Goal: Task Accomplishment & Management: Manage account settings

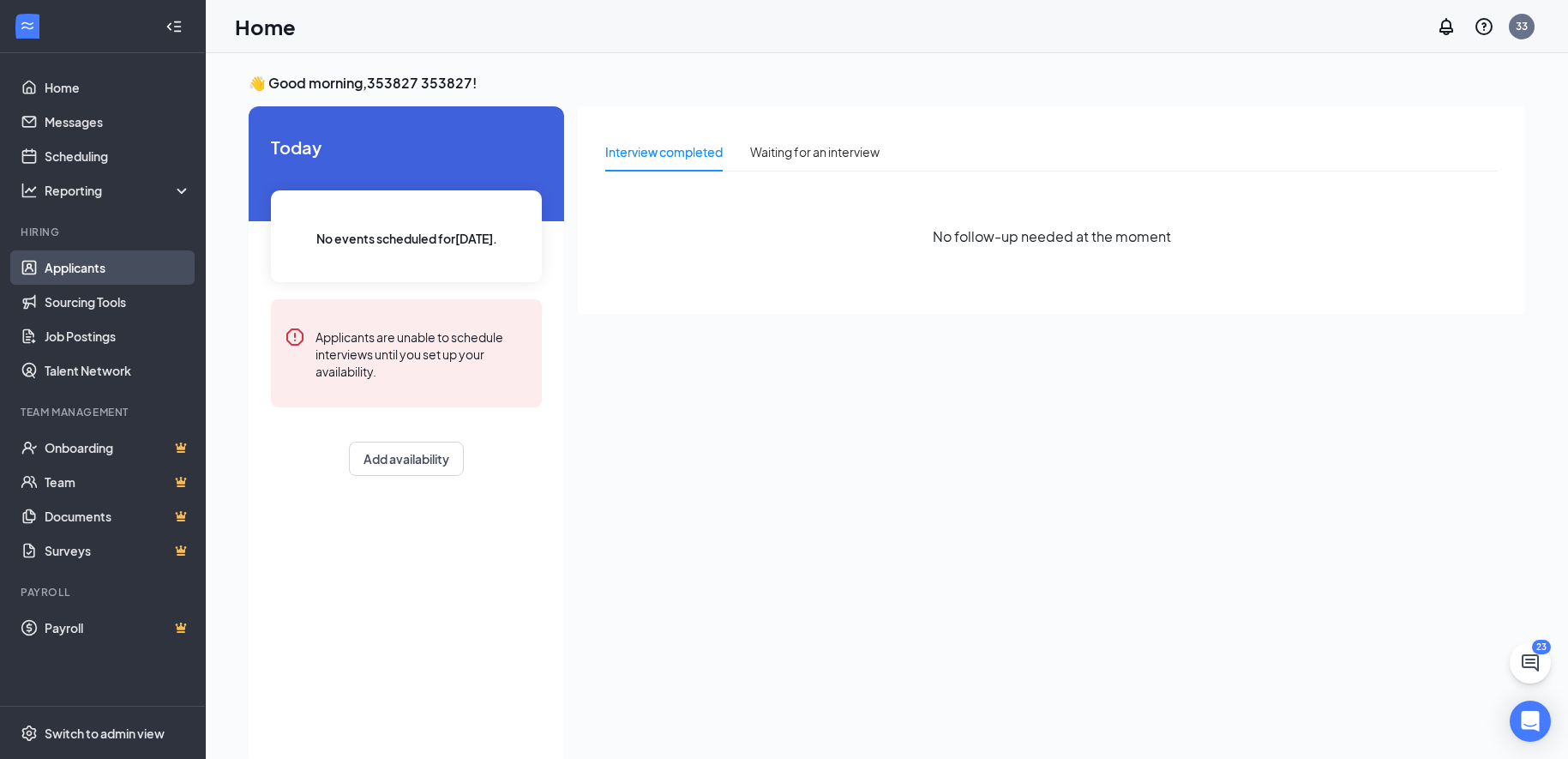
click at [65, 269] on link "Applicants" at bounding box center [118, 267] width 146 height 34
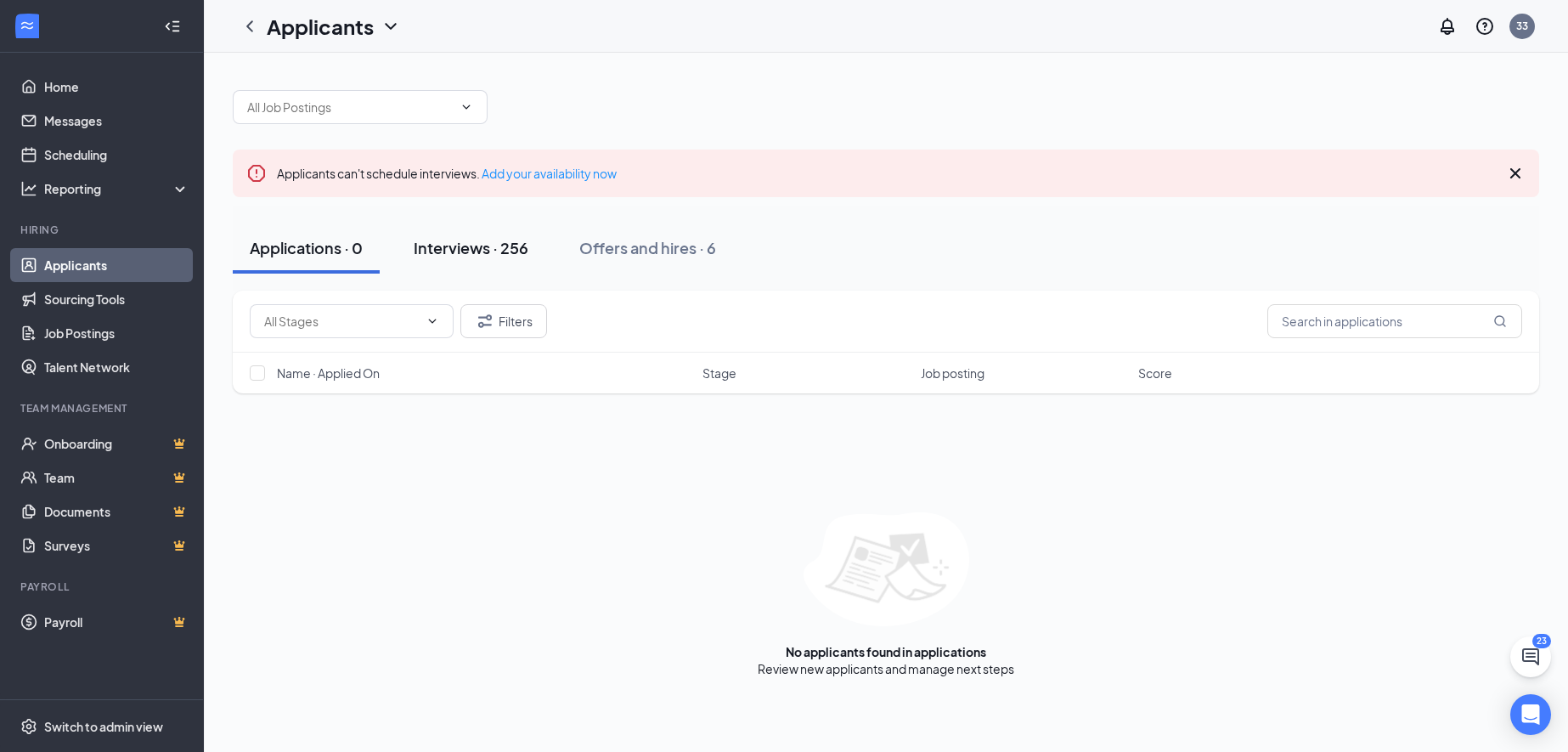
click at [509, 247] on div "Interviews · 256" at bounding box center [471, 248] width 114 height 22
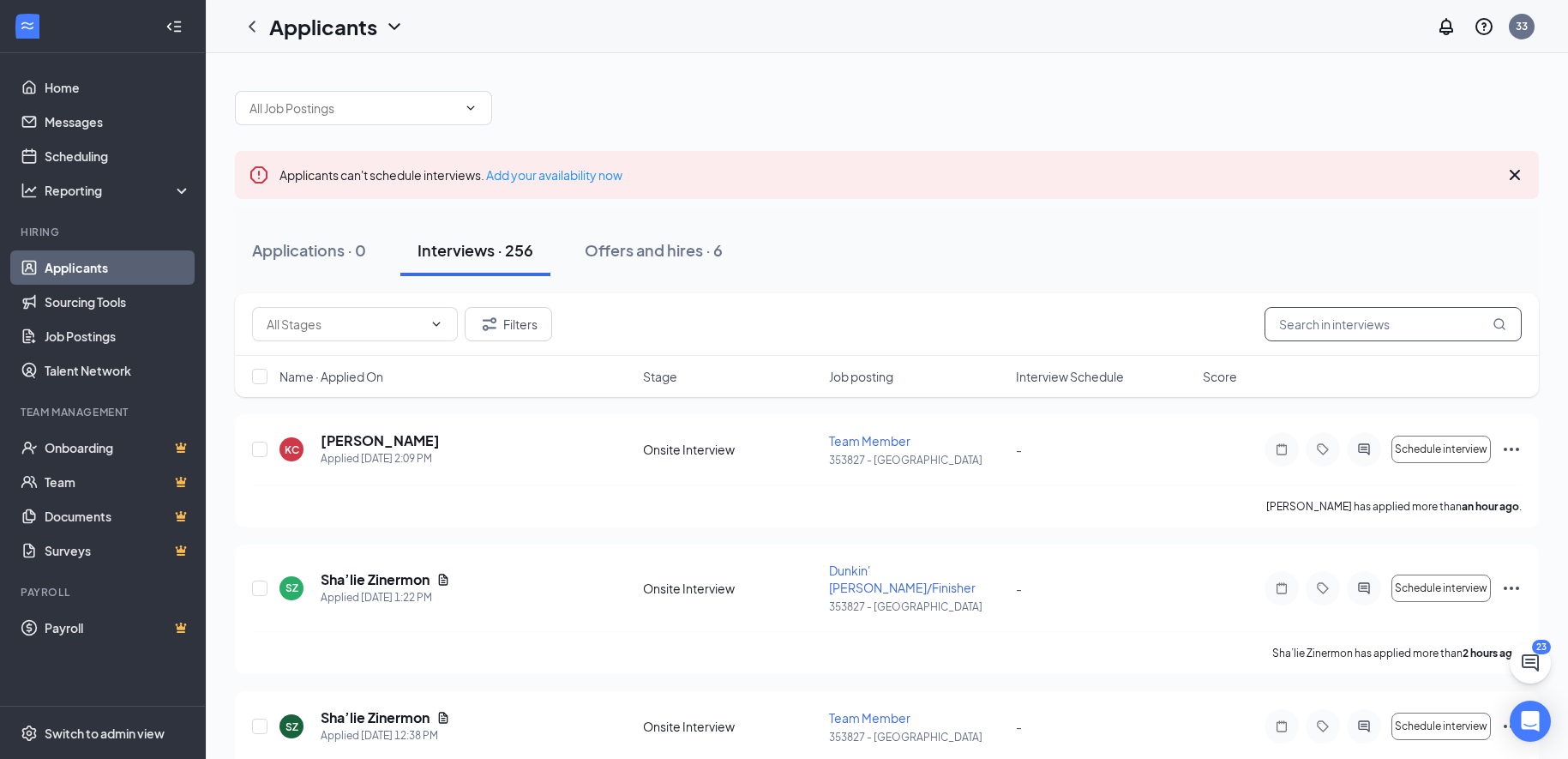
click at [1365, 324] on input "text" at bounding box center [1394, 324] width 257 height 34
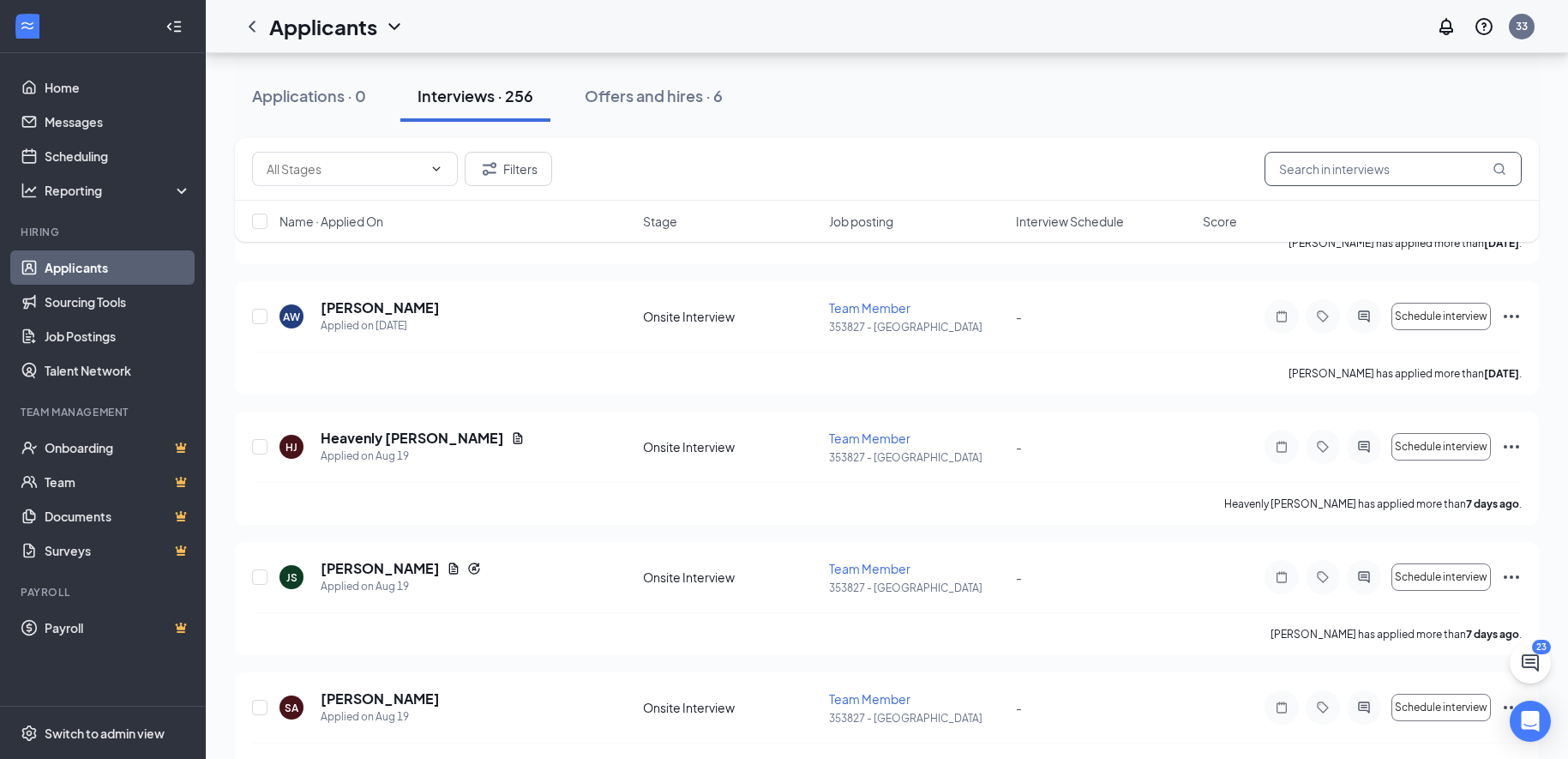
scroll to position [5750, 0]
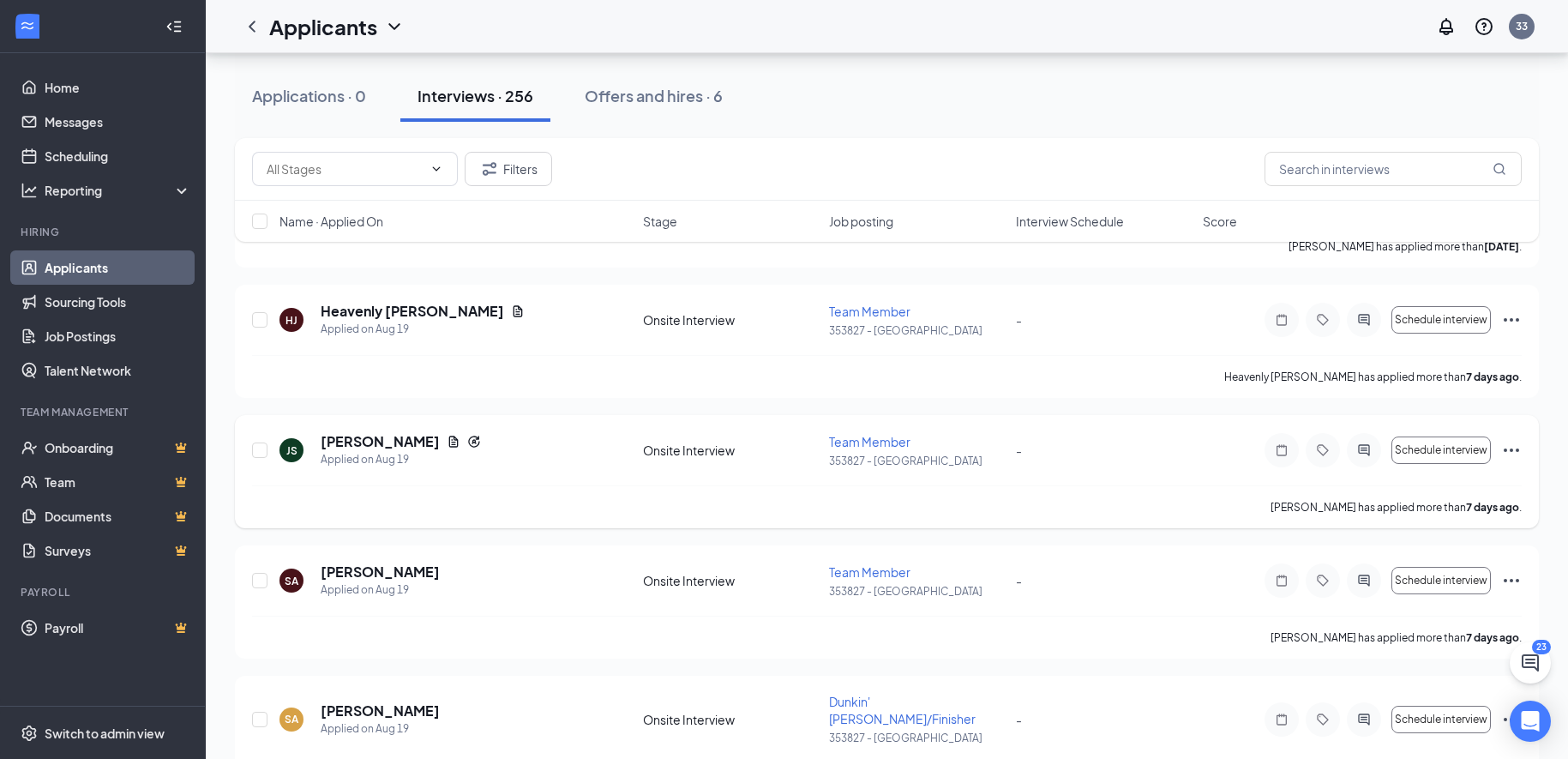
click at [1512, 448] on icon "Ellipses" at bounding box center [1511, 449] width 15 height 3
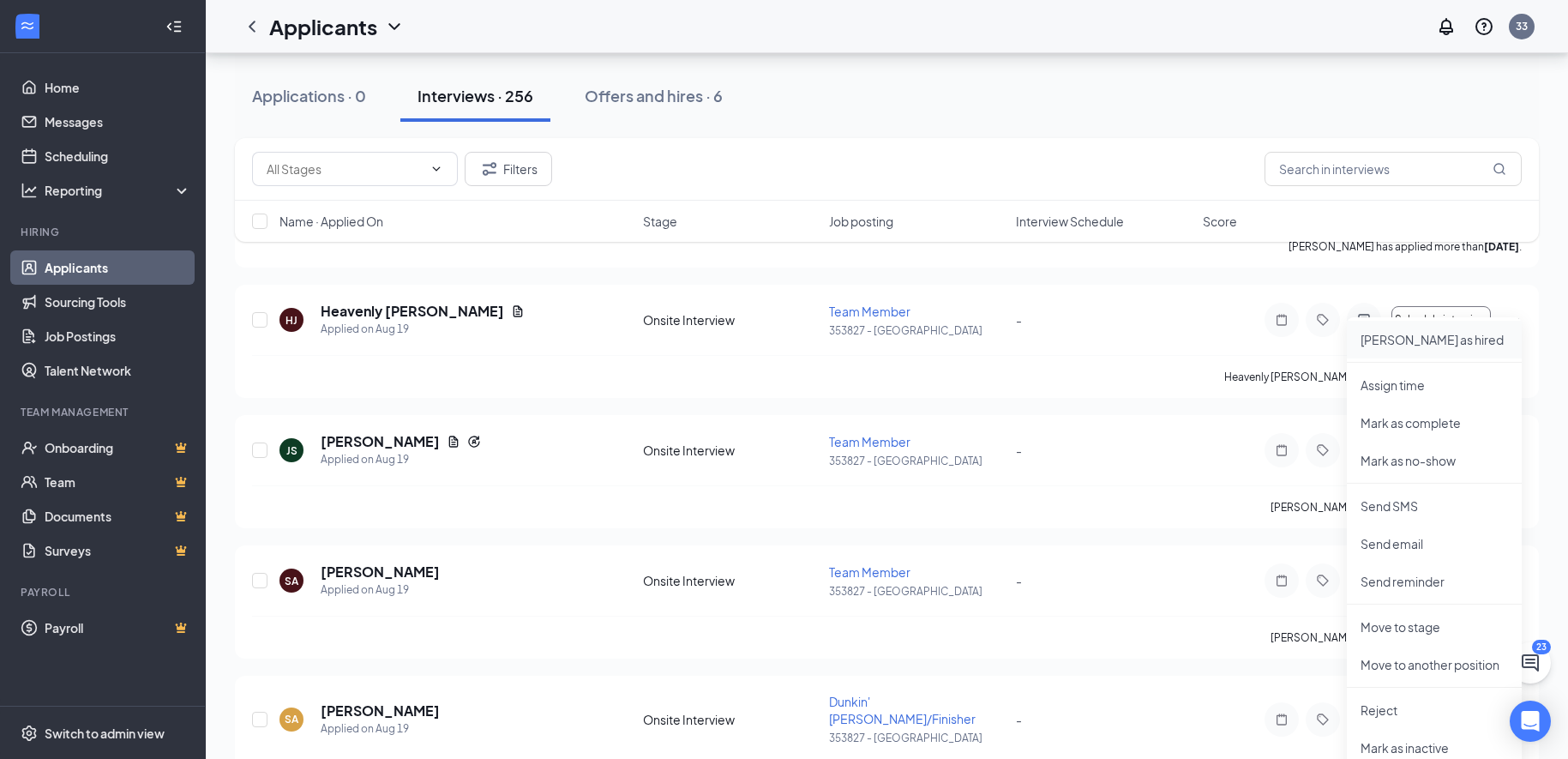
click at [1428, 341] on p "[PERSON_NAME] as hired" at bounding box center [1435, 339] width 147 height 17
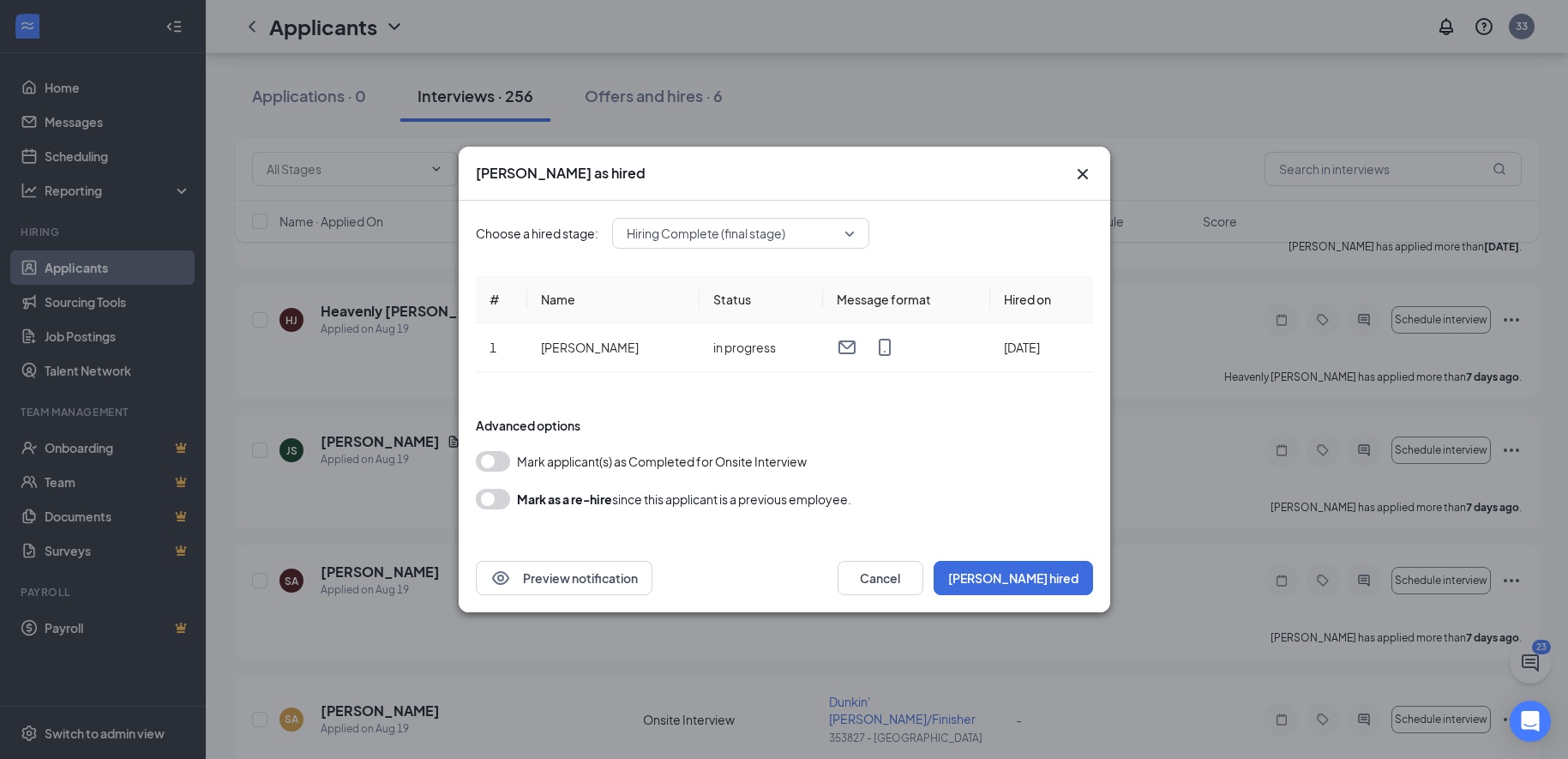
drag, startPoint x: 490, startPoint y: 460, endPoint x: 508, endPoint y: 460, distance: 18.0
click at [508, 460] on button "button" at bounding box center [493, 461] width 34 height 21
click at [846, 231] on span "Hiring Complete (final stage)" at bounding box center [740, 233] width 228 height 26
click at [815, 278] on span "Hiring Complete (final stage)" at bounding box center [741, 279] width 230 height 21
click at [1052, 576] on button "[PERSON_NAME] hired" at bounding box center [1013, 578] width 159 height 34
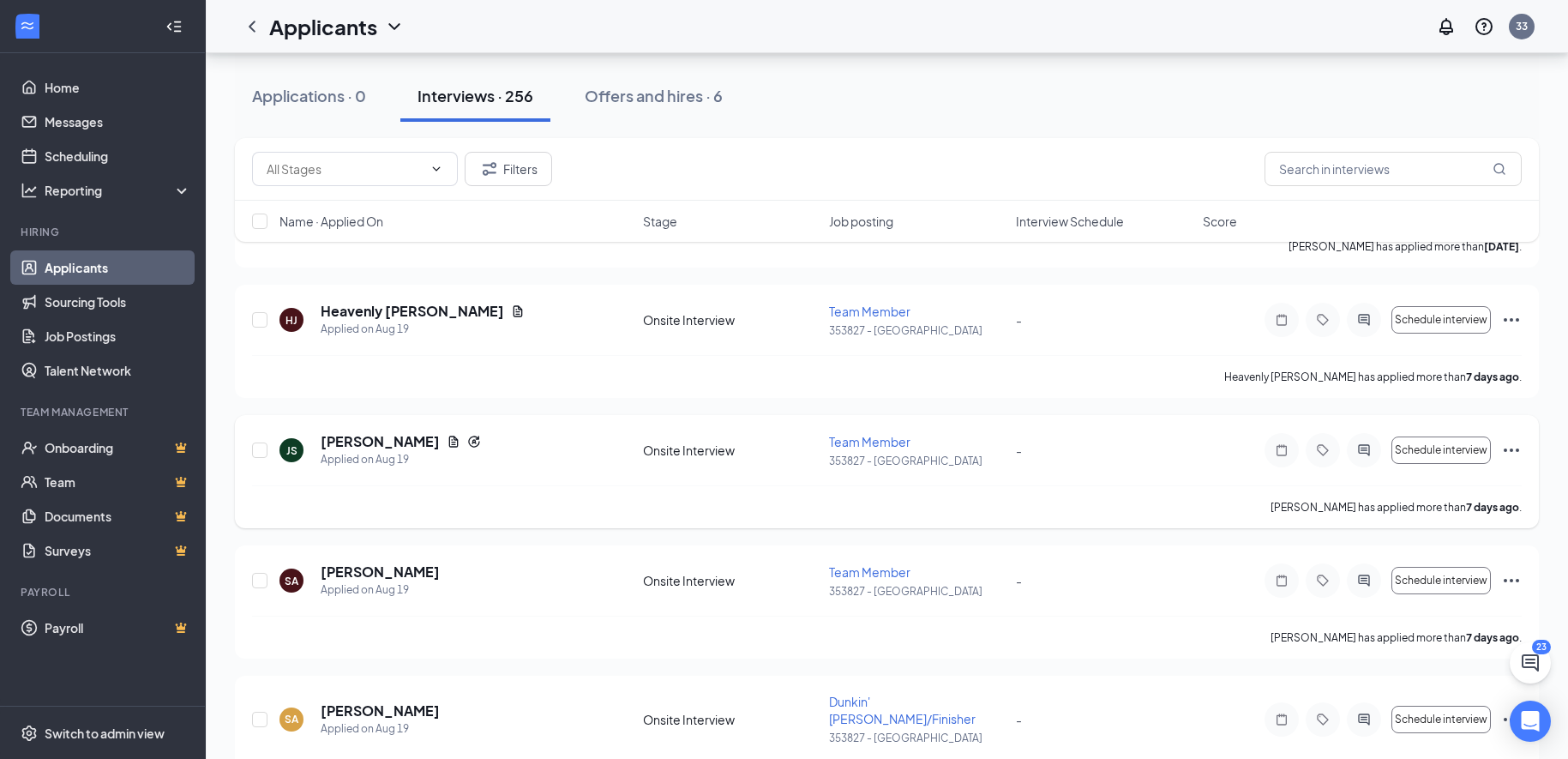
click at [1503, 440] on icon "Ellipses" at bounding box center [1511, 450] width 21 height 21
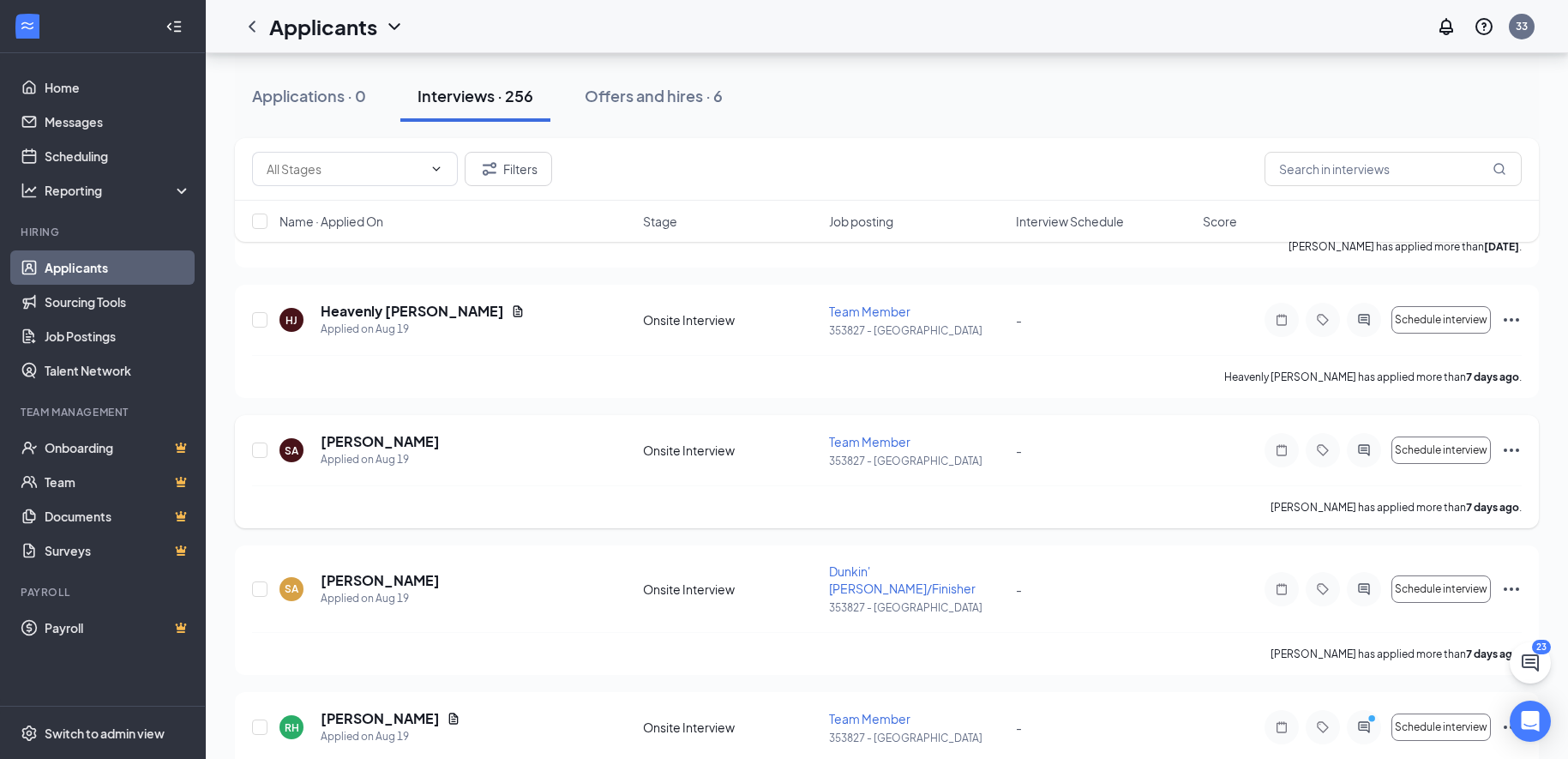
click at [1068, 440] on div "-" at bounding box center [1104, 449] width 176 height 19
click at [647, 97] on div "Offers and hires · 6" at bounding box center [653, 96] width 138 height 22
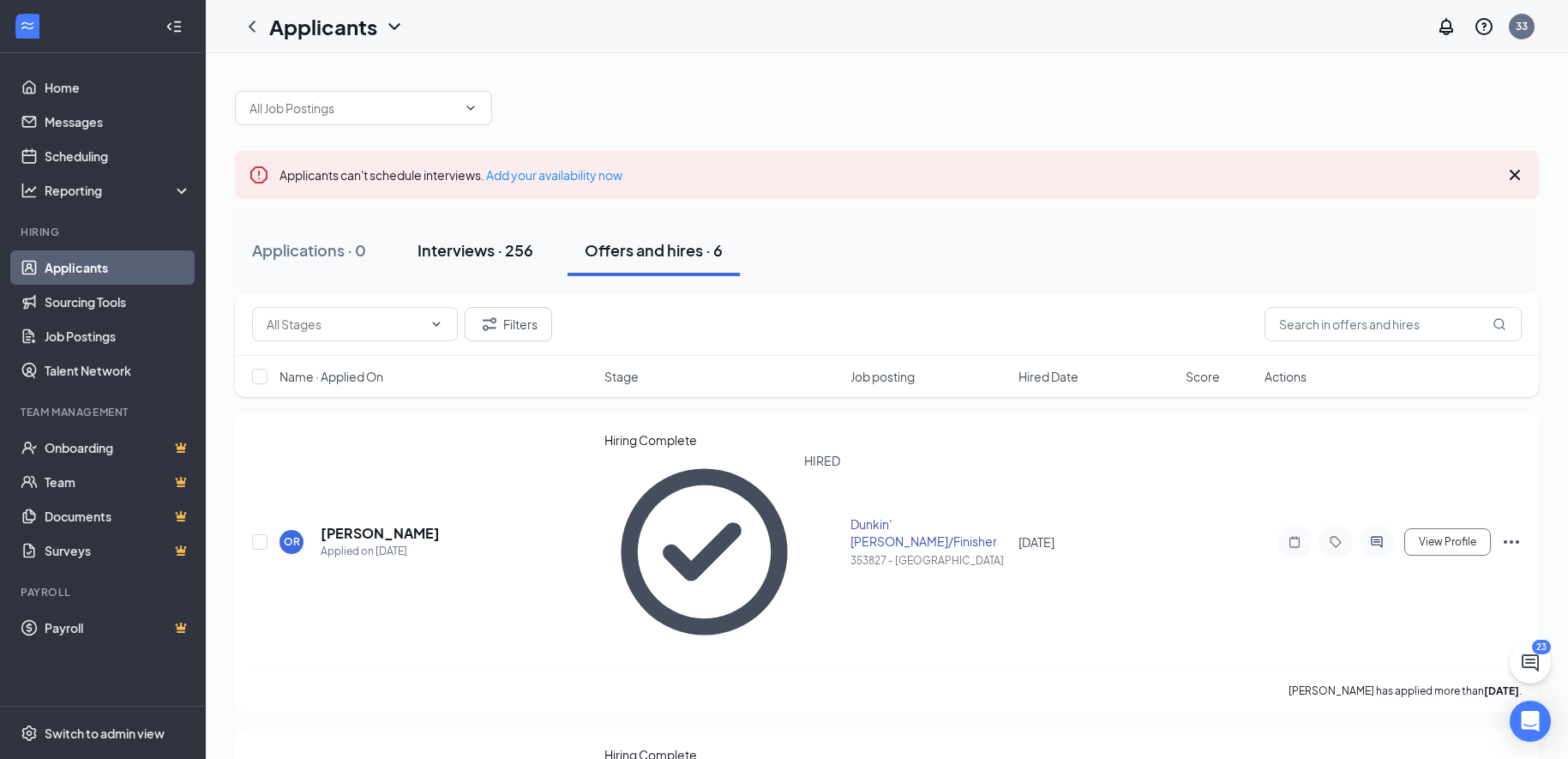
click at [480, 254] on div "Interviews · 256" at bounding box center [475, 250] width 116 height 22
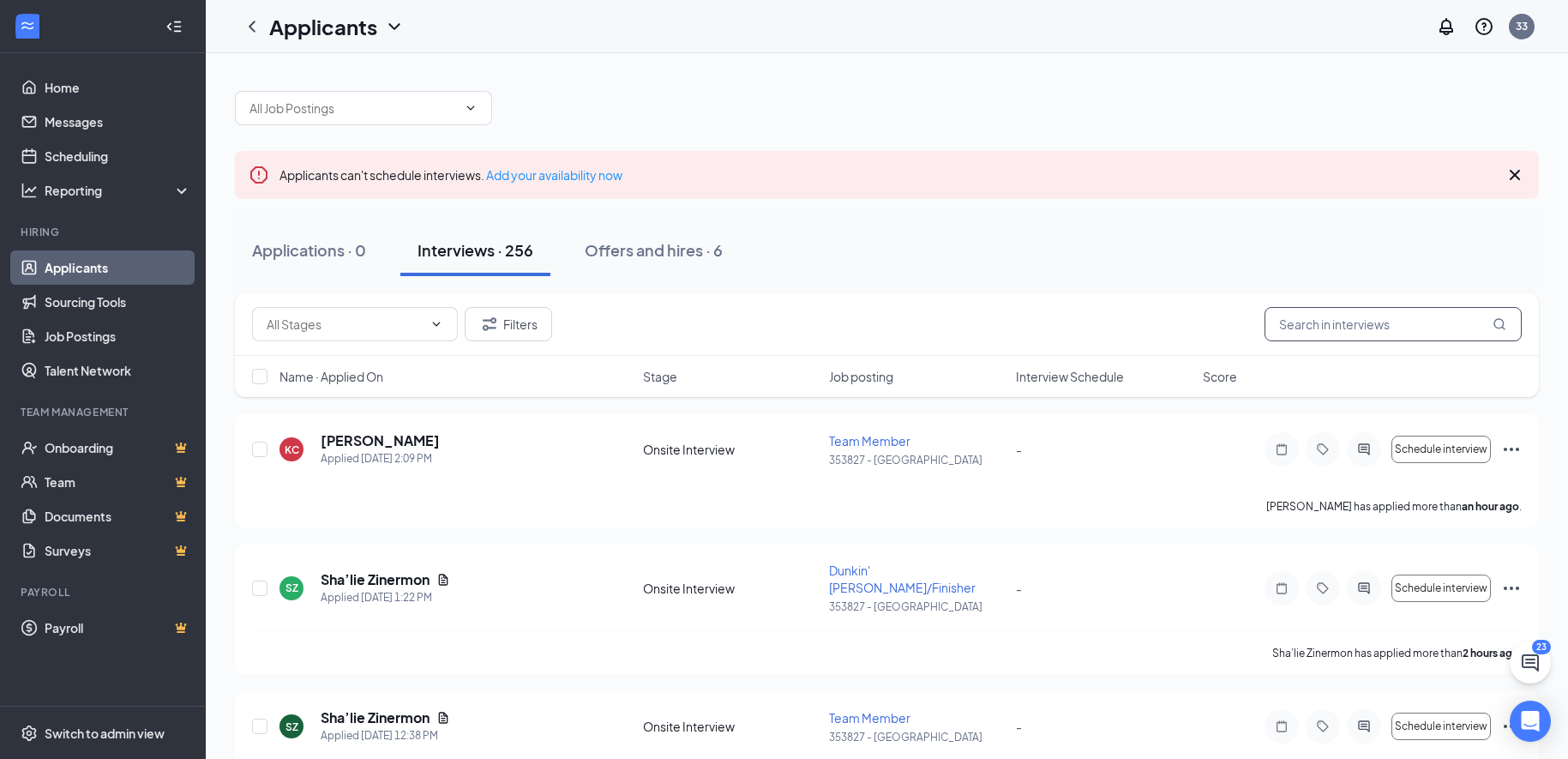
click at [1327, 326] on input "text" at bounding box center [1394, 324] width 257 height 34
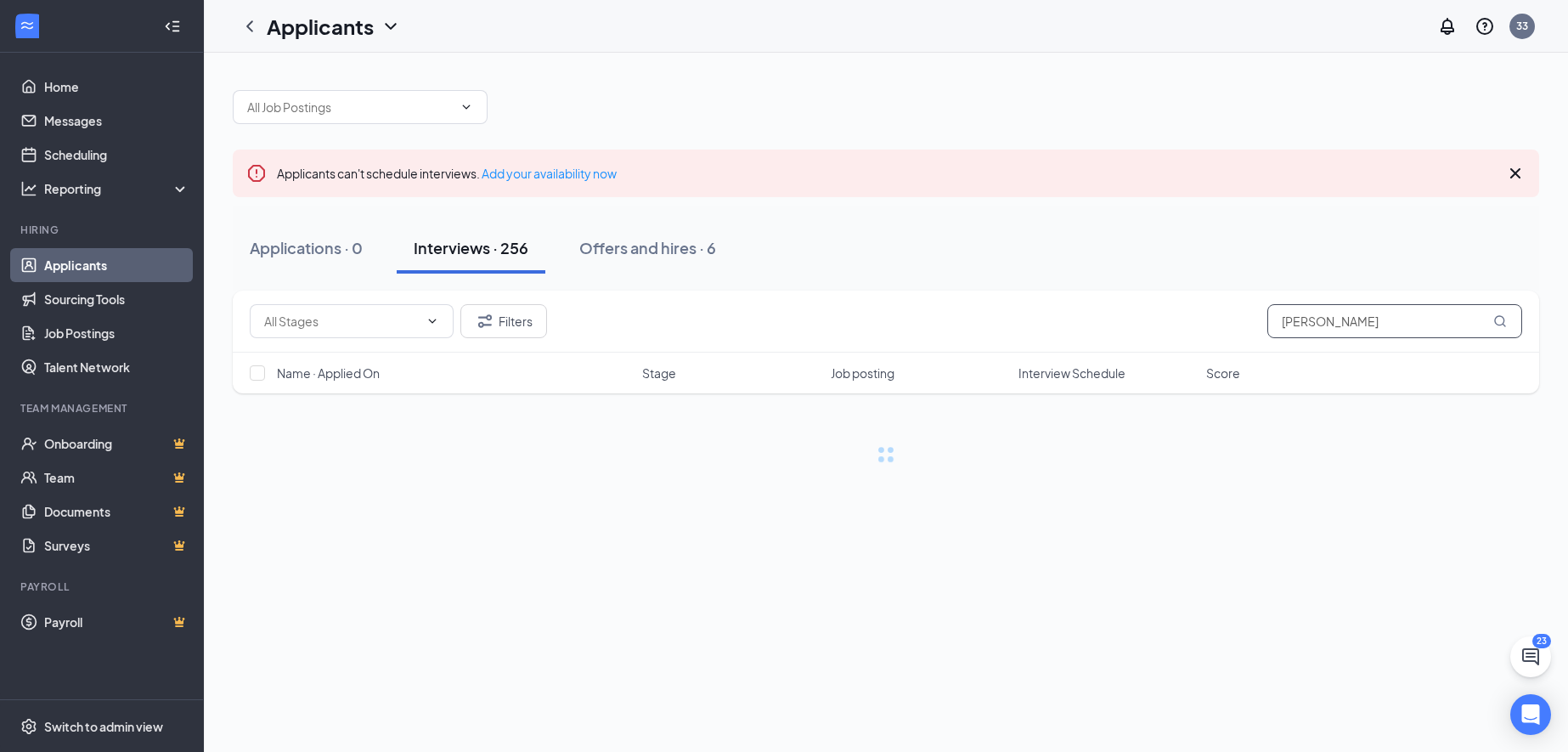
type input "[PERSON_NAME]"
click at [1498, 320] on icon "MagnifyingGlass" at bounding box center [1500, 321] width 14 height 14
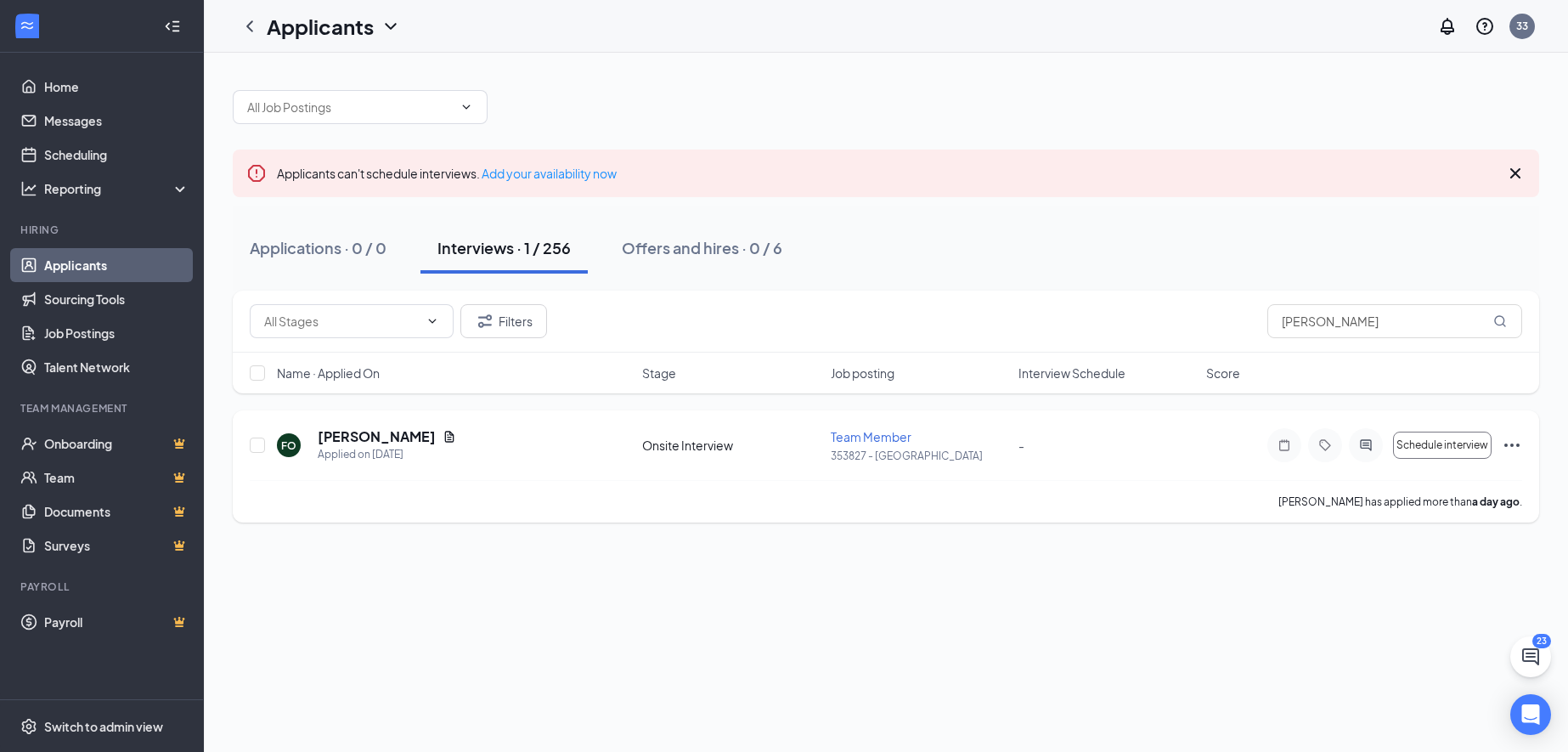
click at [1512, 444] on icon "Ellipses" at bounding box center [1511, 444] width 15 height 3
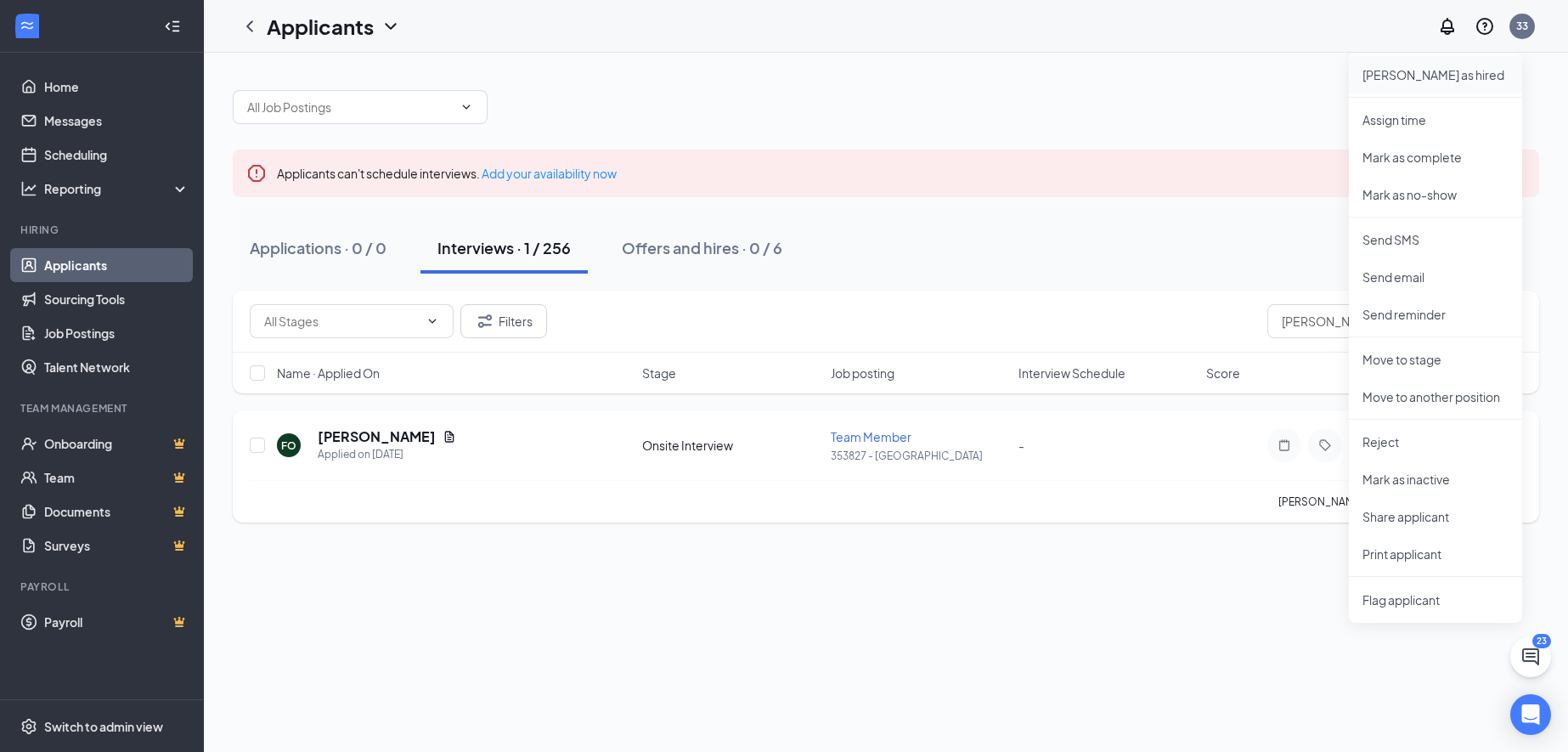
click at [1435, 71] on p "[PERSON_NAME] as hired" at bounding box center [1436, 74] width 146 height 17
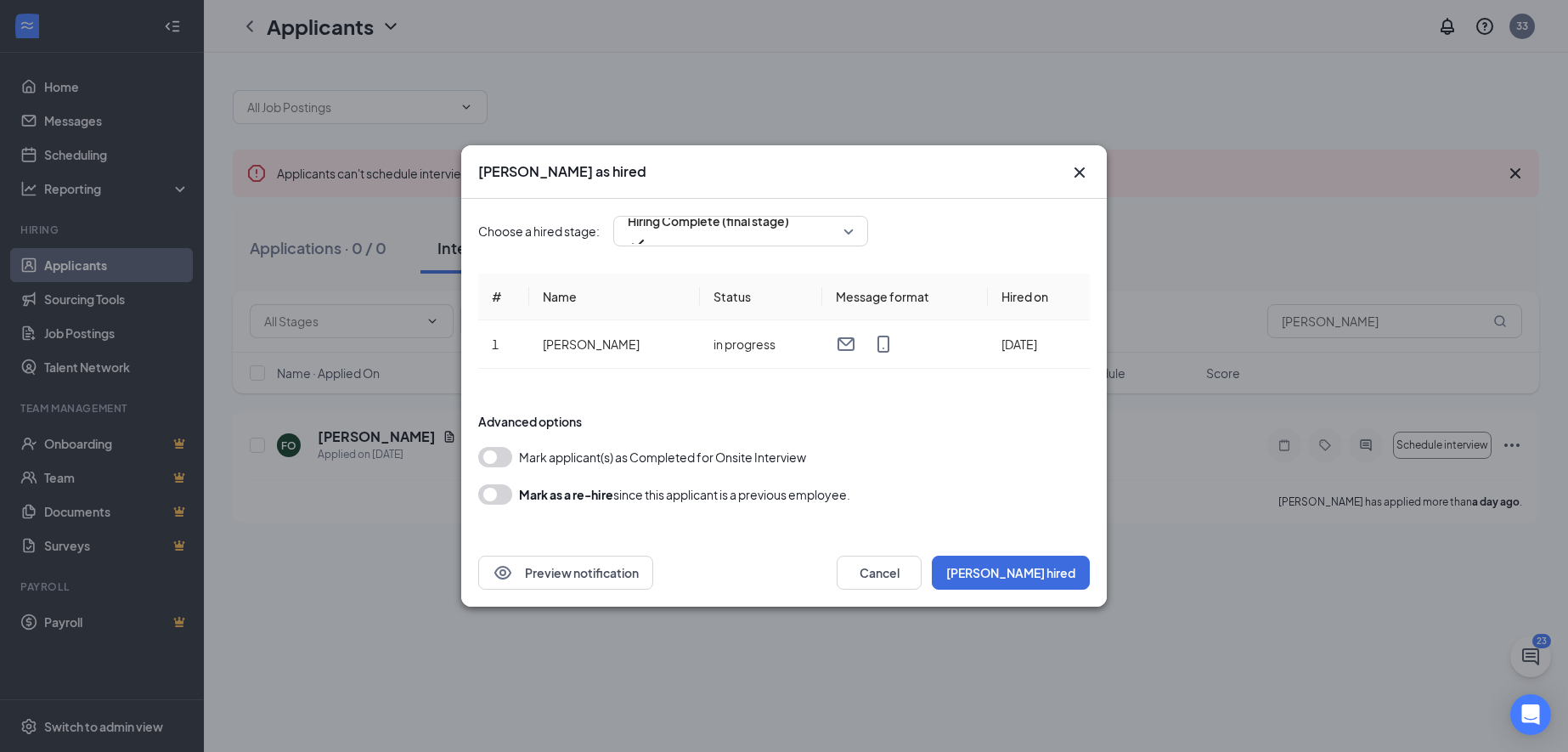
drag, startPoint x: 495, startPoint y: 456, endPoint x: 511, endPoint y: 454, distance: 16.1
click at [511, 454] on button "button" at bounding box center [495, 457] width 34 height 21
click at [1062, 566] on button "[PERSON_NAME] hired" at bounding box center [1010, 572] width 158 height 34
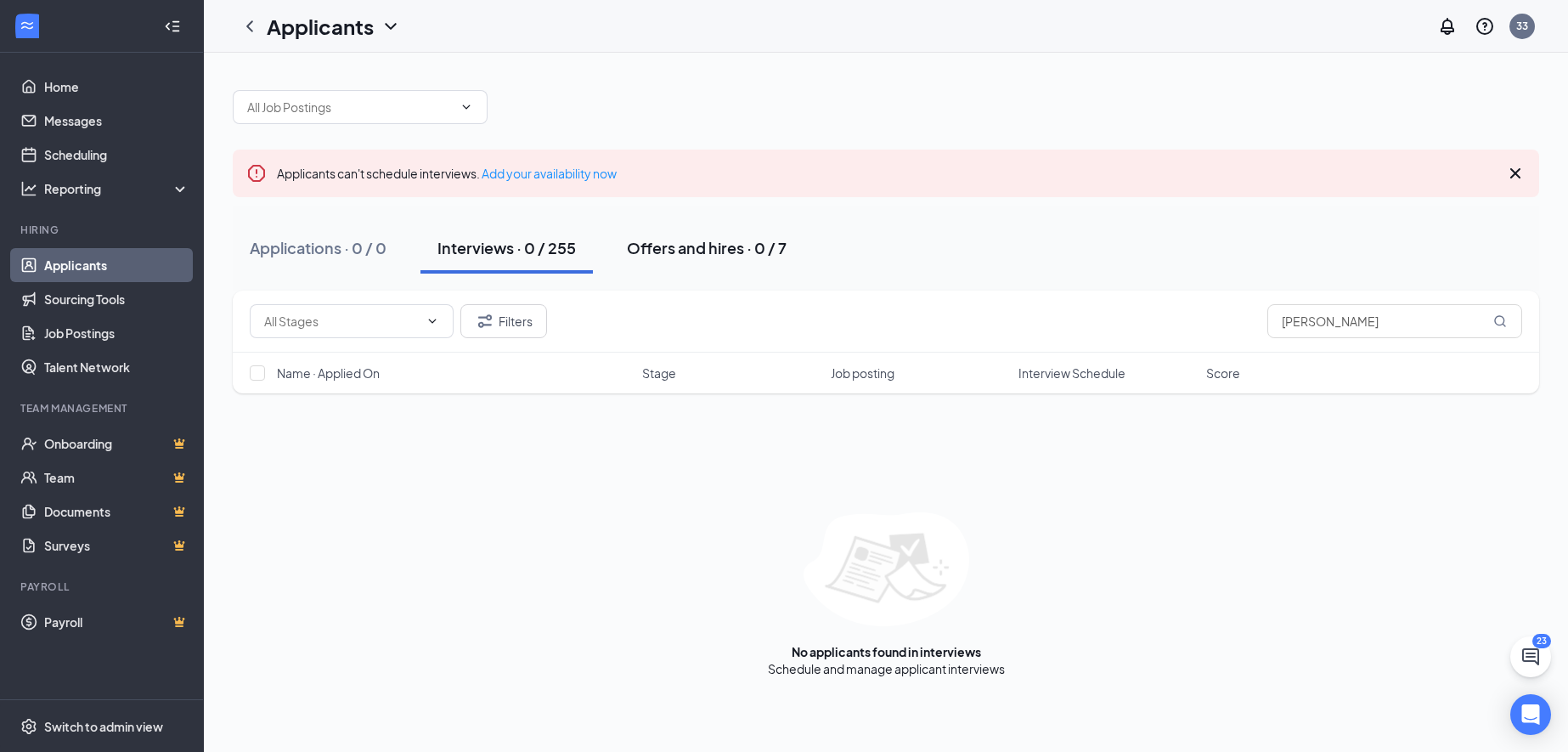
click at [680, 244] on div "Offers and hires · 0 / 7" at bounding box center [707, 248] width 160 height 22
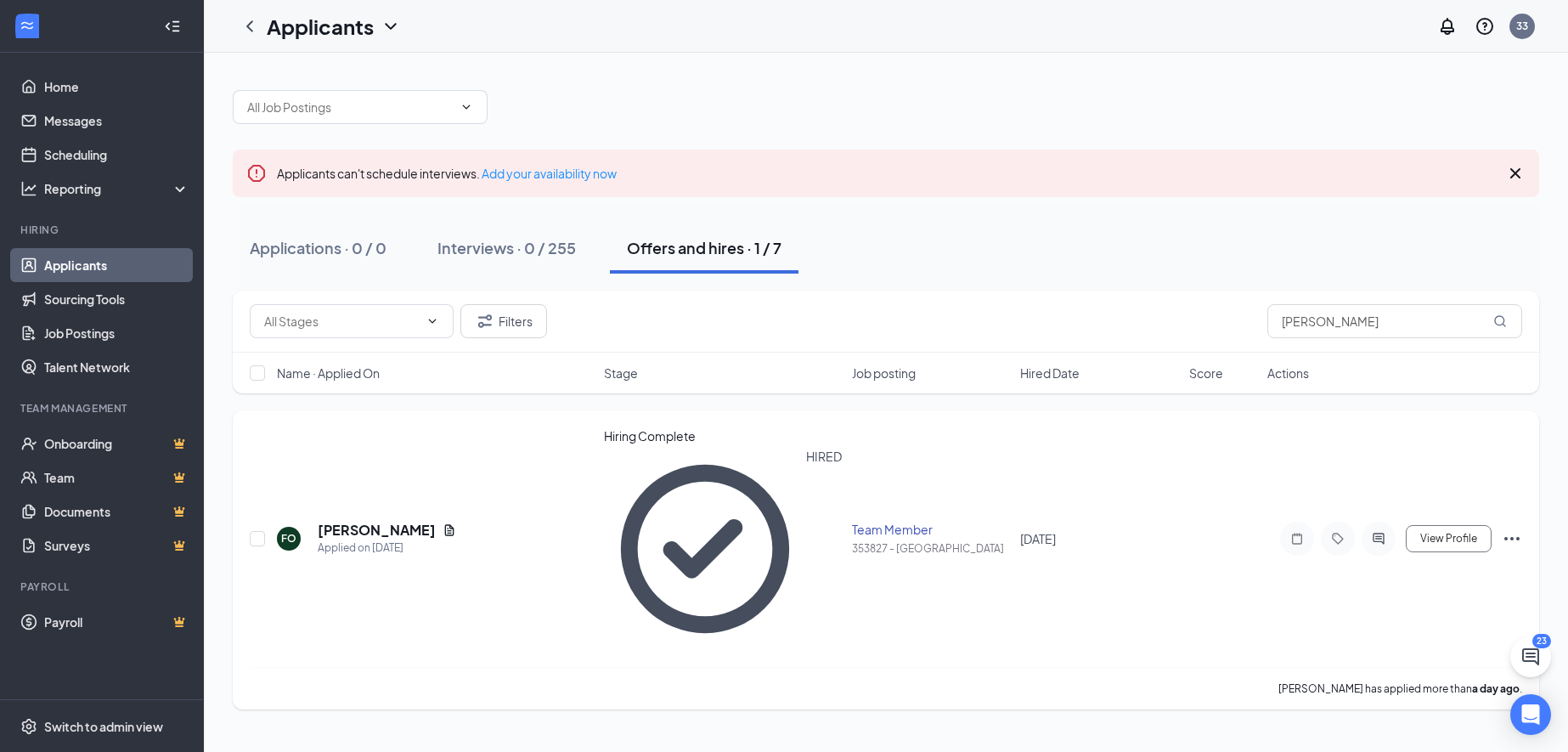
click at [1506, 537] on icon "Ellipses" at bounding box center [1511, 538] width 15 height 3
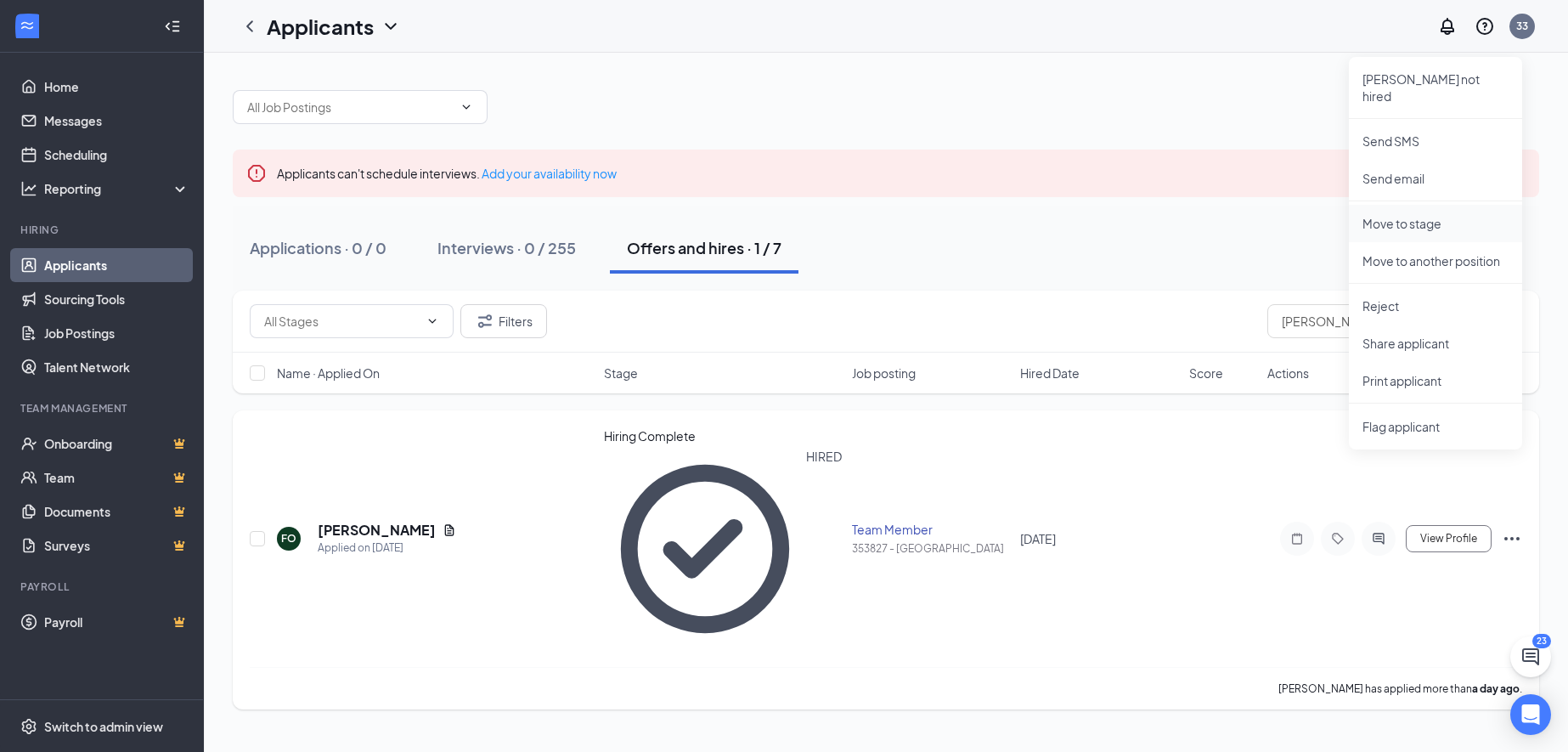
click at [1431, 215] on p "Move to stage" at bounding box center [1436, 223] width 146 height 17
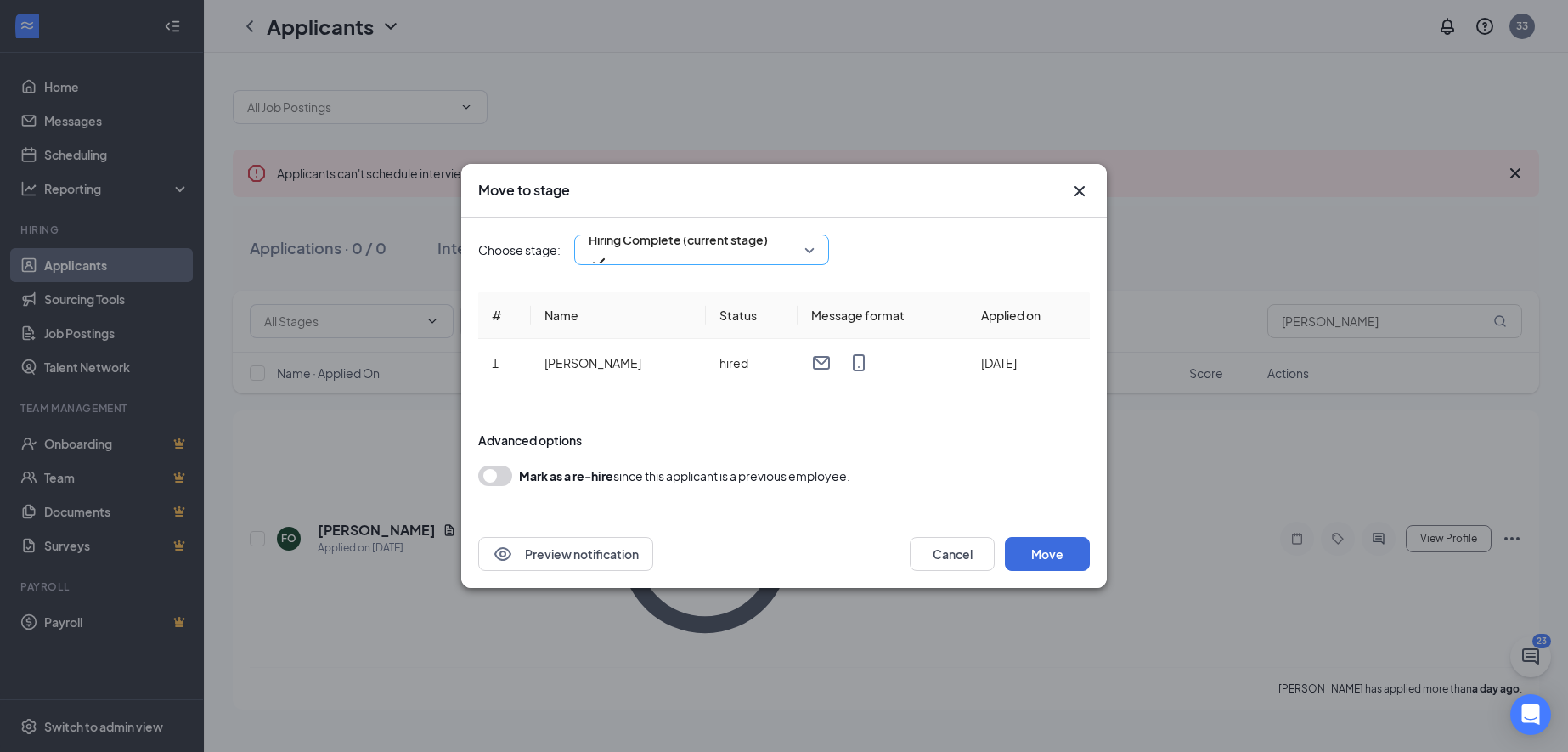
click at [808, 254] on span "Hiring Complete (current stage)" at bounding box center [702, 250] width 226 height 26
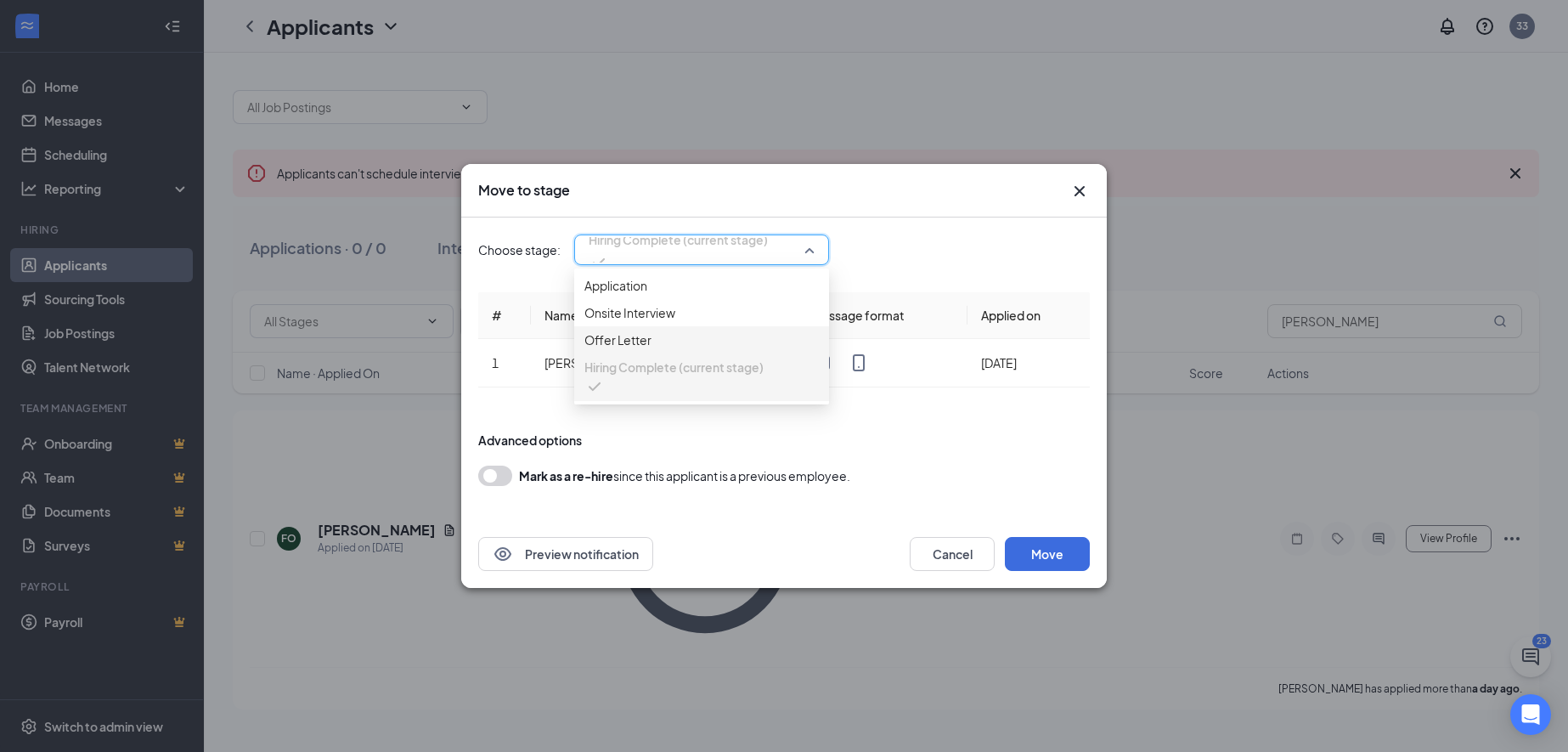
click at [753, 349] on span "Offer Letter" at bounding box center [702, 339] width 235 height 19
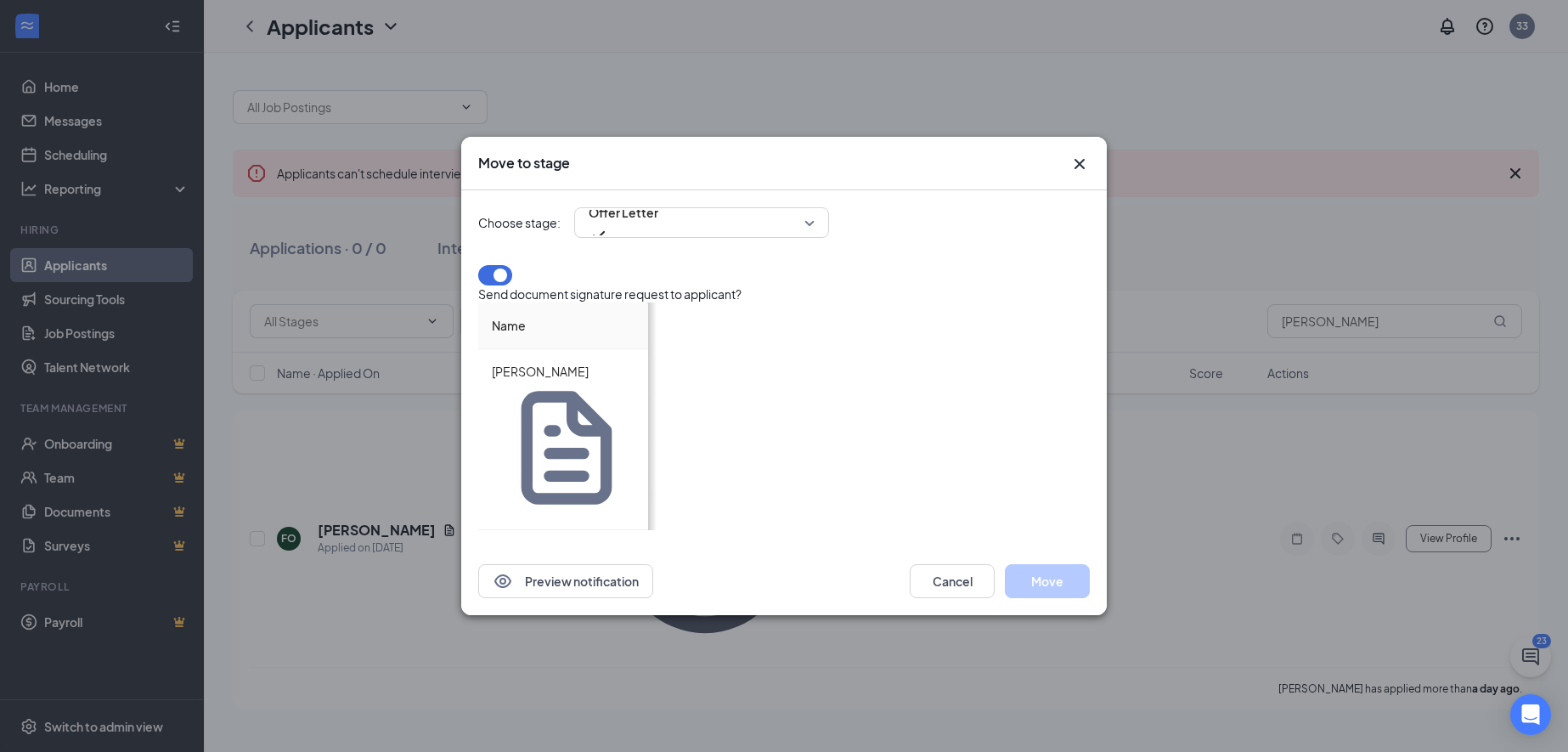
click at [932, 389] on input at bounding box center [950, 376] width 66 height 26
drag, startPoint x: 901, startPoint y: 462, endPoint x: 1053, endPoint y: 467, distance: 152.1
click at [1053, 467] on div "Choose stage: Offer Letter 4039391 4039392 4039393 Application Onsite Interview…" at bounding box center [784, 369] width 612 height 357
click at [941, 391] on span "Specific date" at bounding box center [910, 378] width 107 height 26
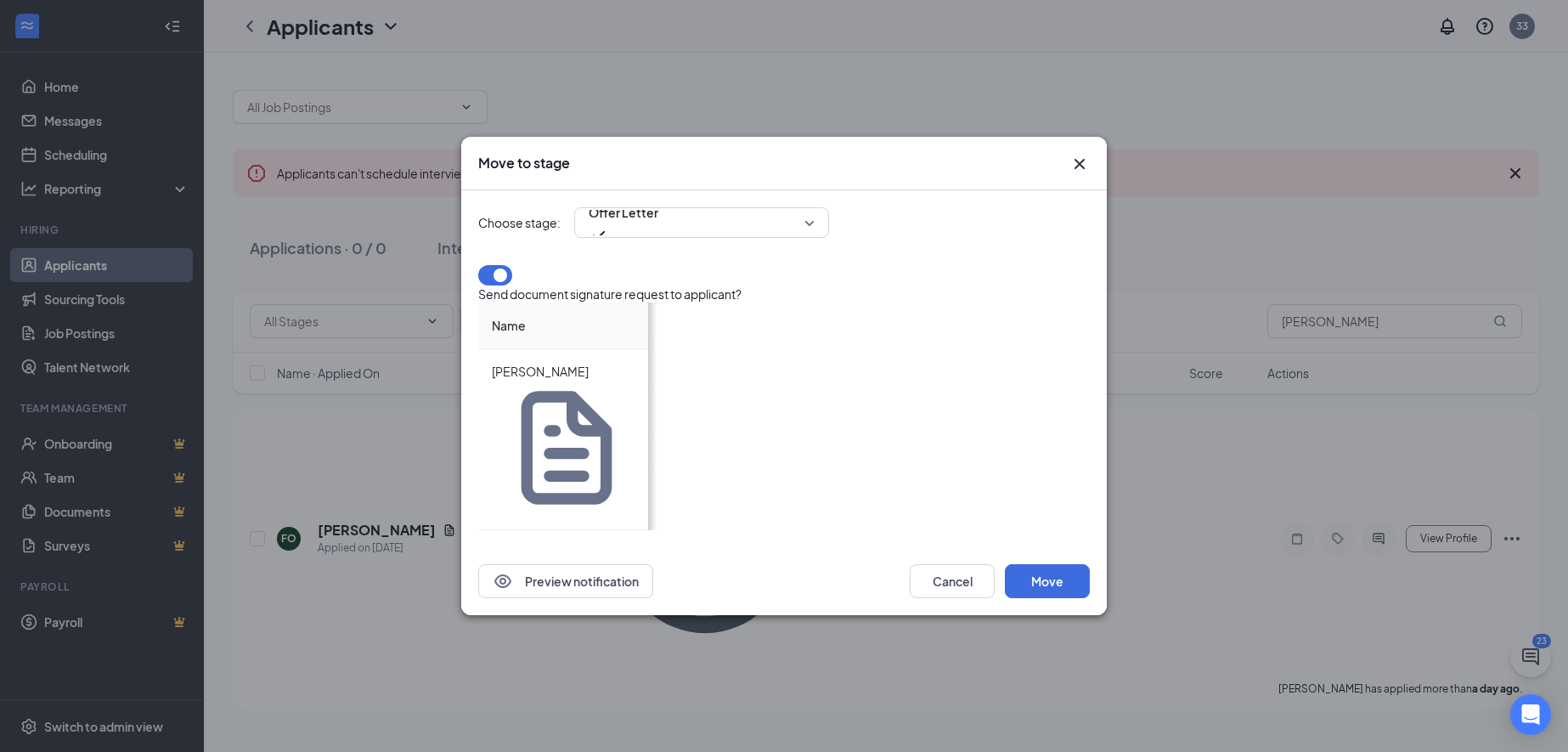
type input "13.5"
click at [963, 416] on input "[DATE]" at bounding box center [908, 407] width 111 height 19
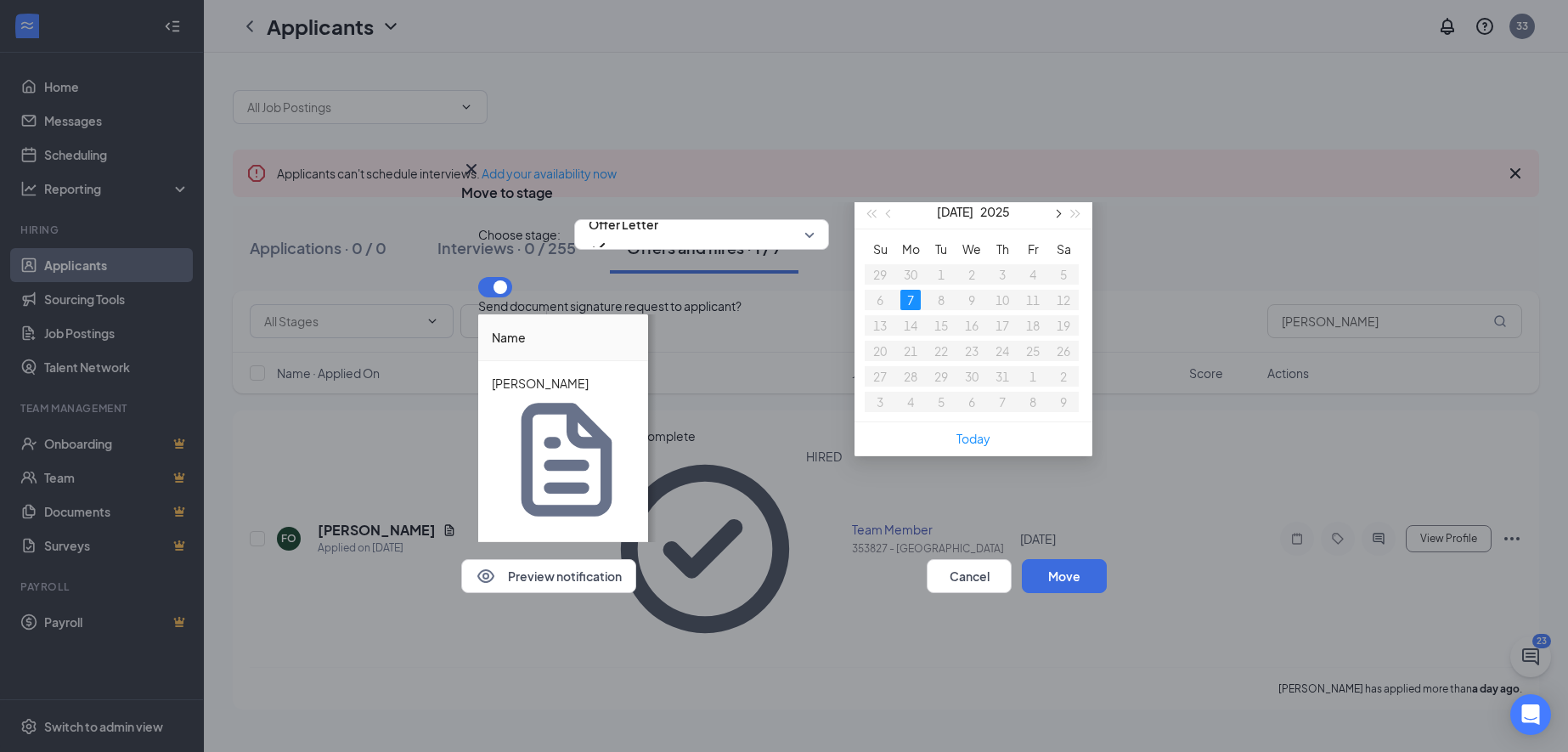
click at [1055, 229] on button "button" at bounding box center [1056, 211] width 19 height 34
click at [882, 412] on div "31" at bounding box center [879, 402] width 21 height 21
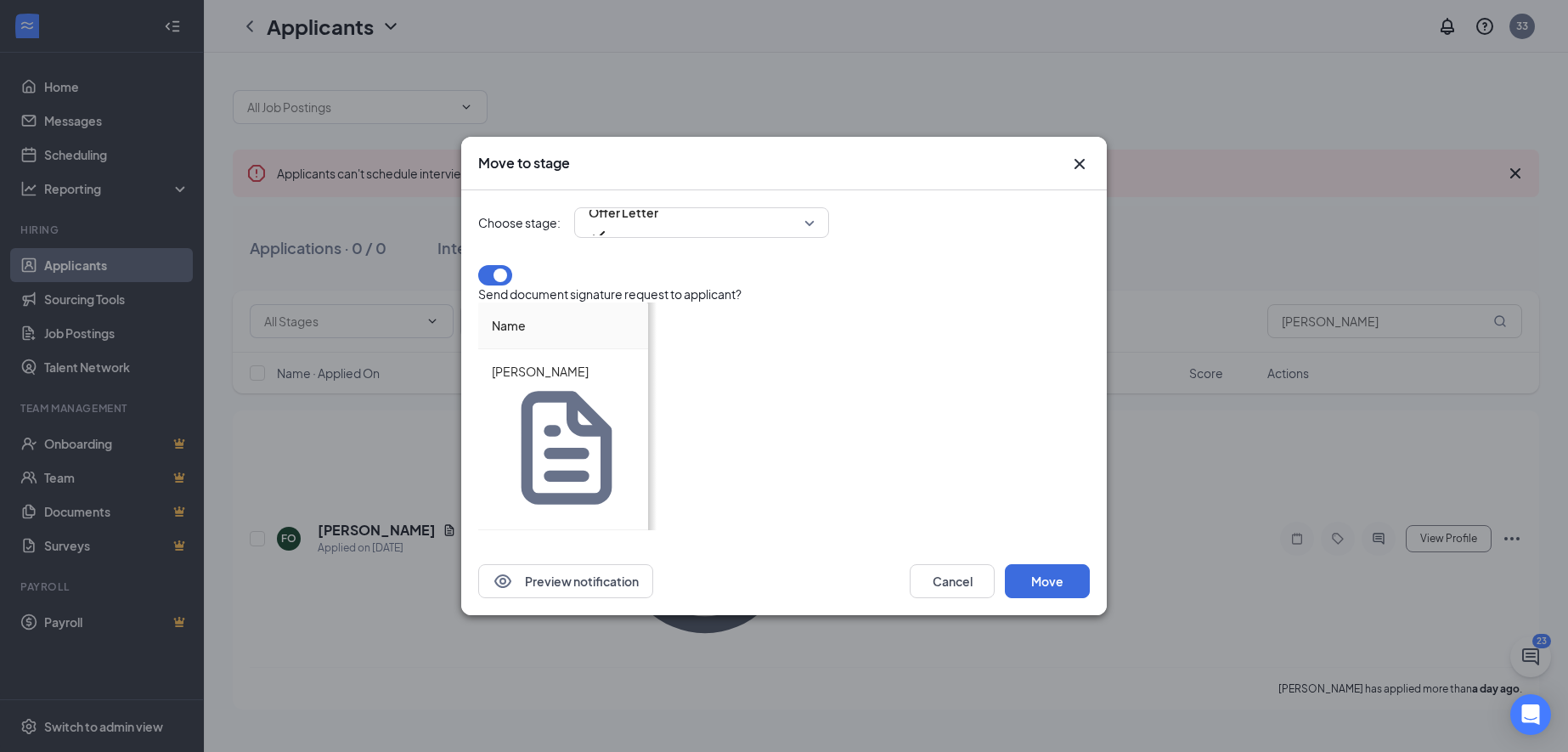
click at [963, 416] on input "[DATE]" at bounding box center [908, 407] width 111 height 19
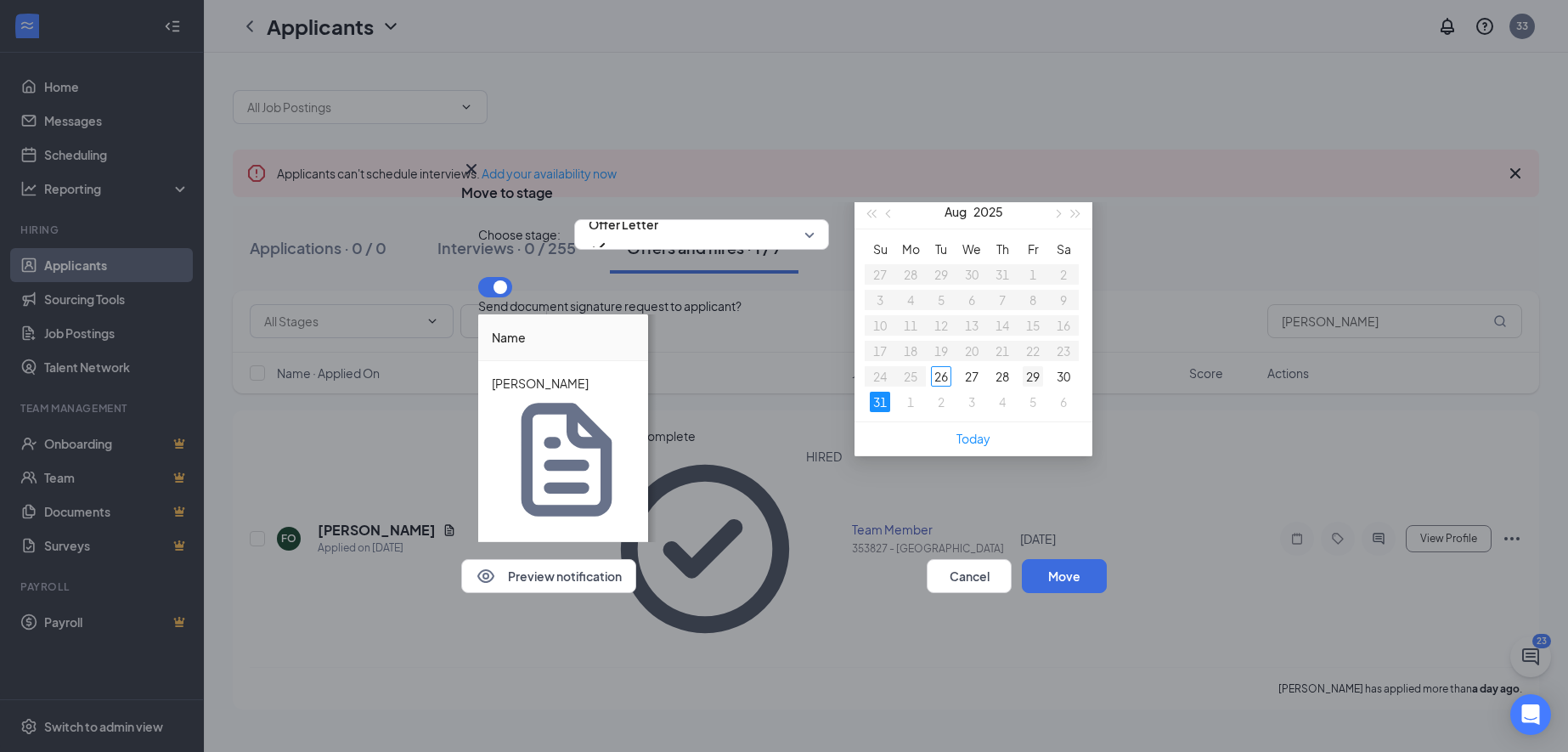
type input "[DATE]"
click at [1038, 387] on div "29" at bounding box center [1032, 376] width 21 height 21
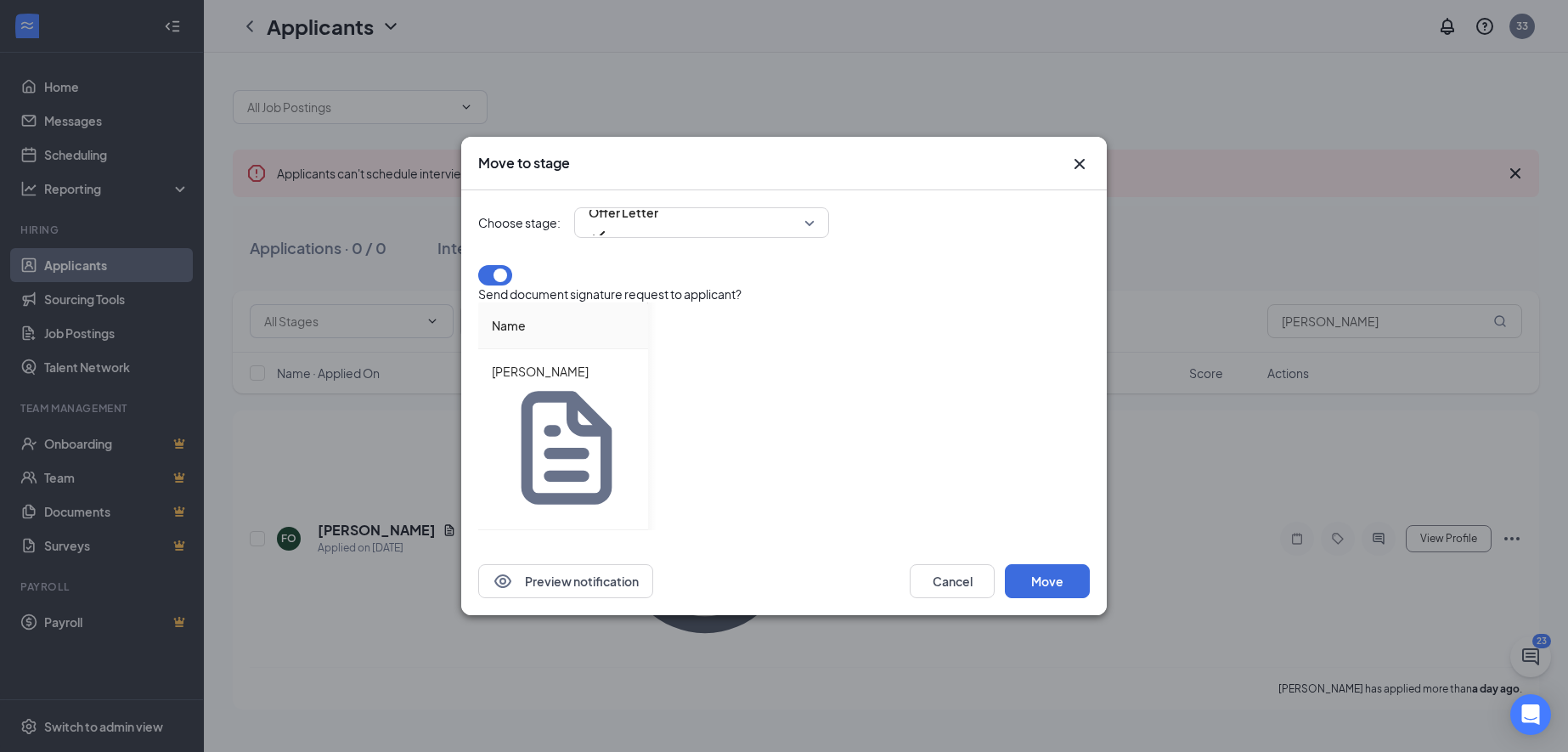
scroll to position [0, 0]
drag, startPoint x: 941, startPoint y: 461, endPoint x: 745, endPoint y: 461, distance: 196.0
click at [745, 393] on div at bounding box center [781, 388] width 264 height 9
click at [1063, 564] on button "Move" at bounding box center [1047, 581] width 85 height 34
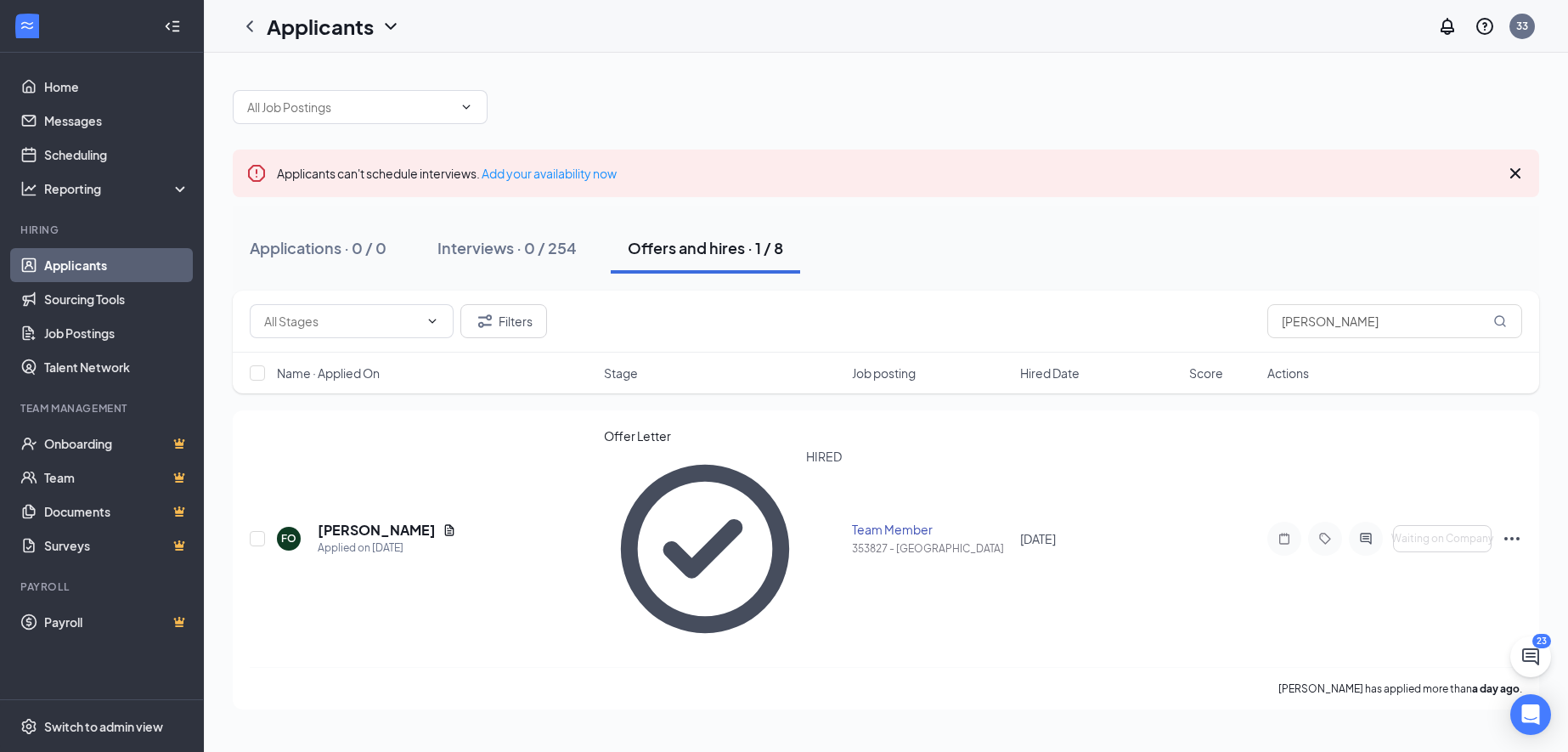
click at [709, 252] on div "Offers and hires · 1 / 8" at bounding box center [706, 248] width 156 height 22
click at [764, 248] on div "Offers and hires · 1 / 8" at bounding box center [706, 248] width 156 height 22
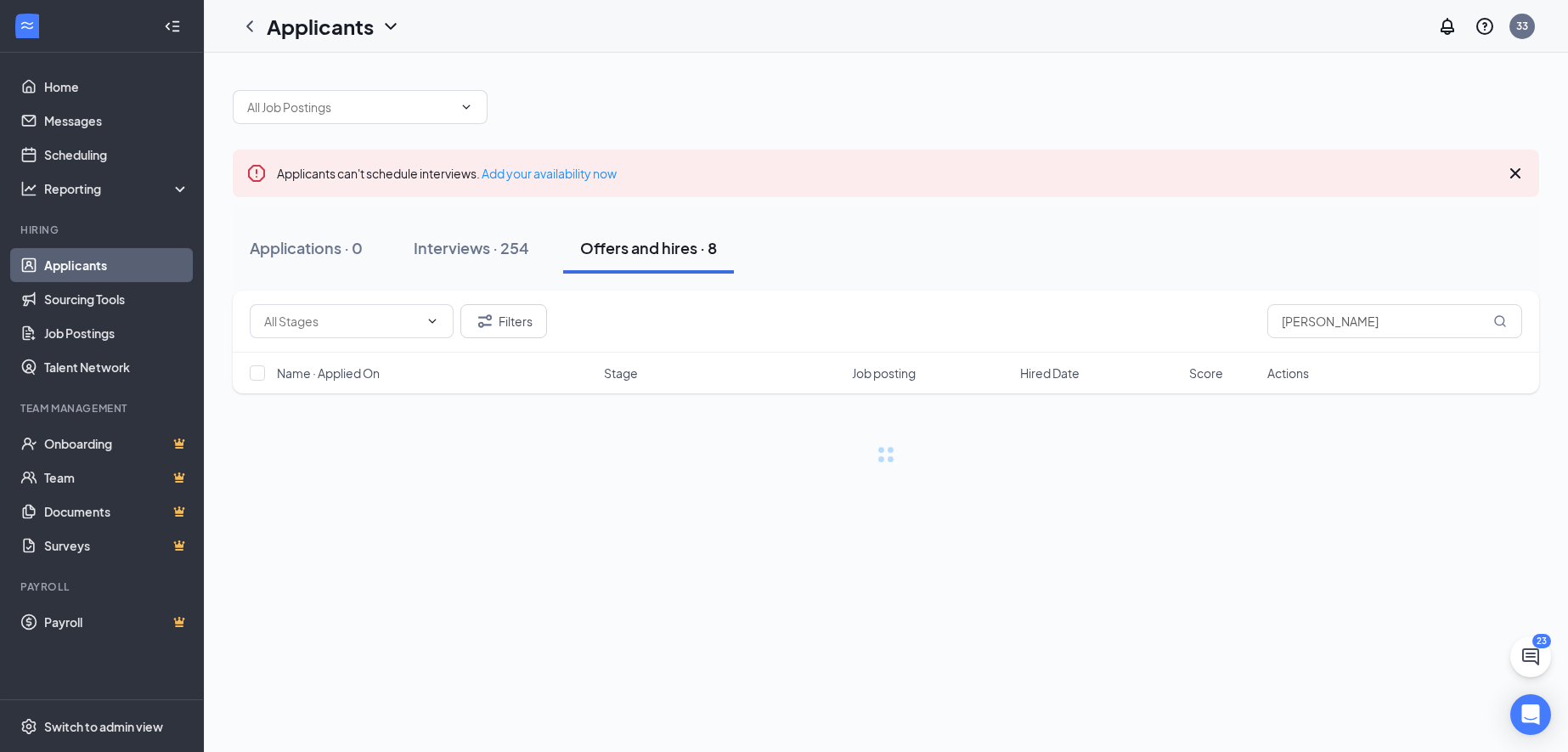
click at [764, 248] on div "Applications · 0 Interviews · 254 Offers and hires · 8" at bounding box center [886, 249] width 1307 height 51
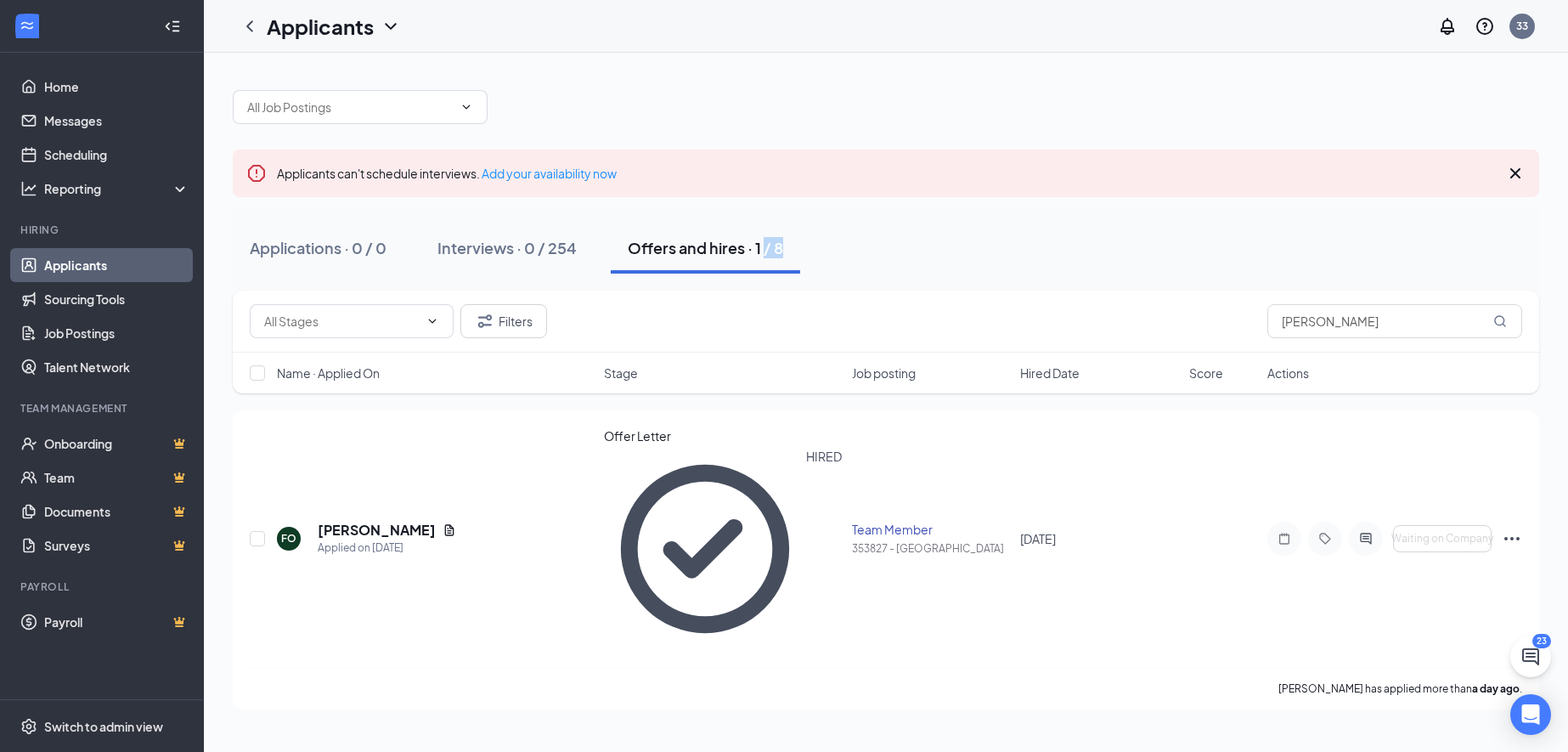
click at [641, 241] on div "Offers and hires · 1 / 8" at bounding box center [706, 248] width 156 height 22
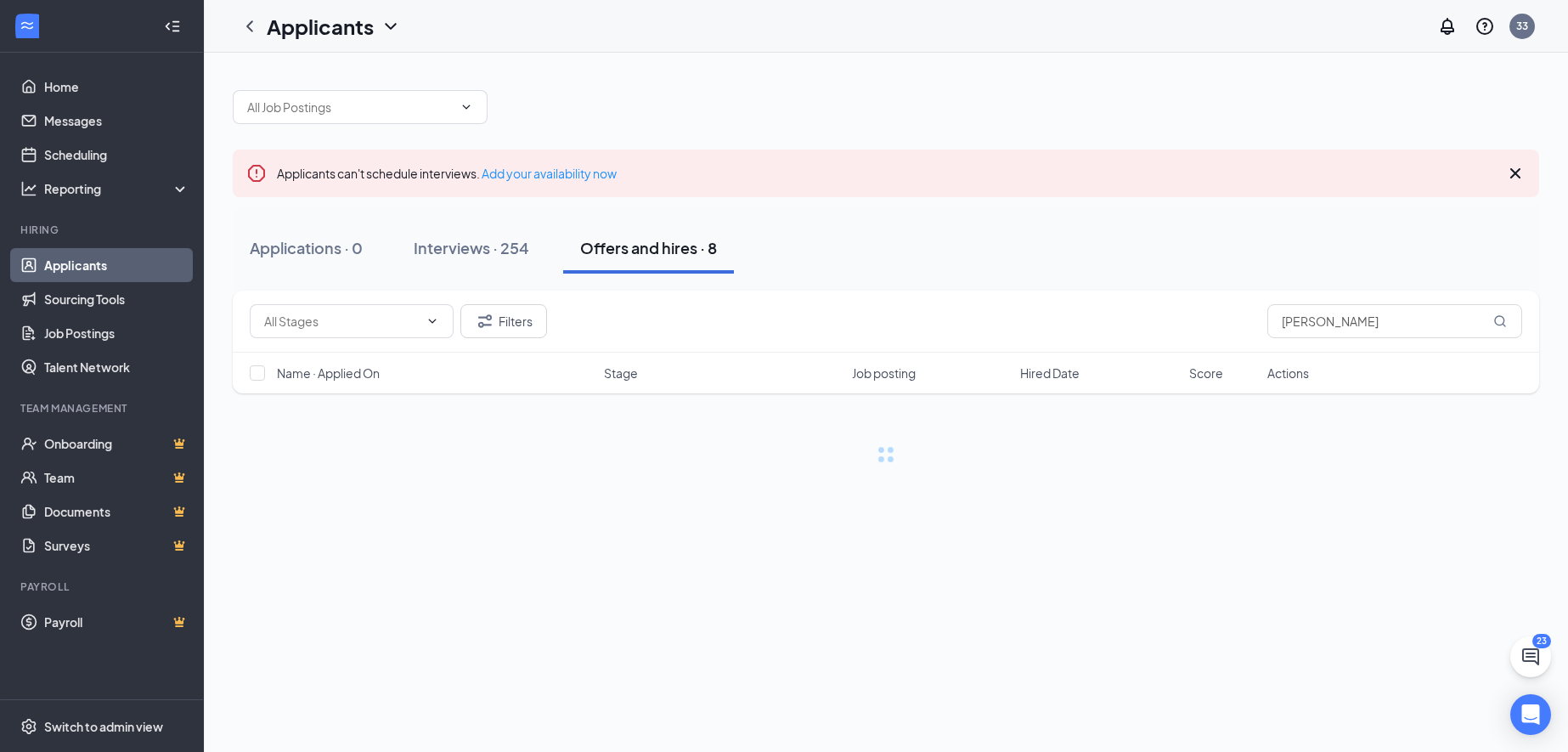
click at [642, 241] on div "Offers and hires · 8" at bounding box center [648, 248] width 137 height 22
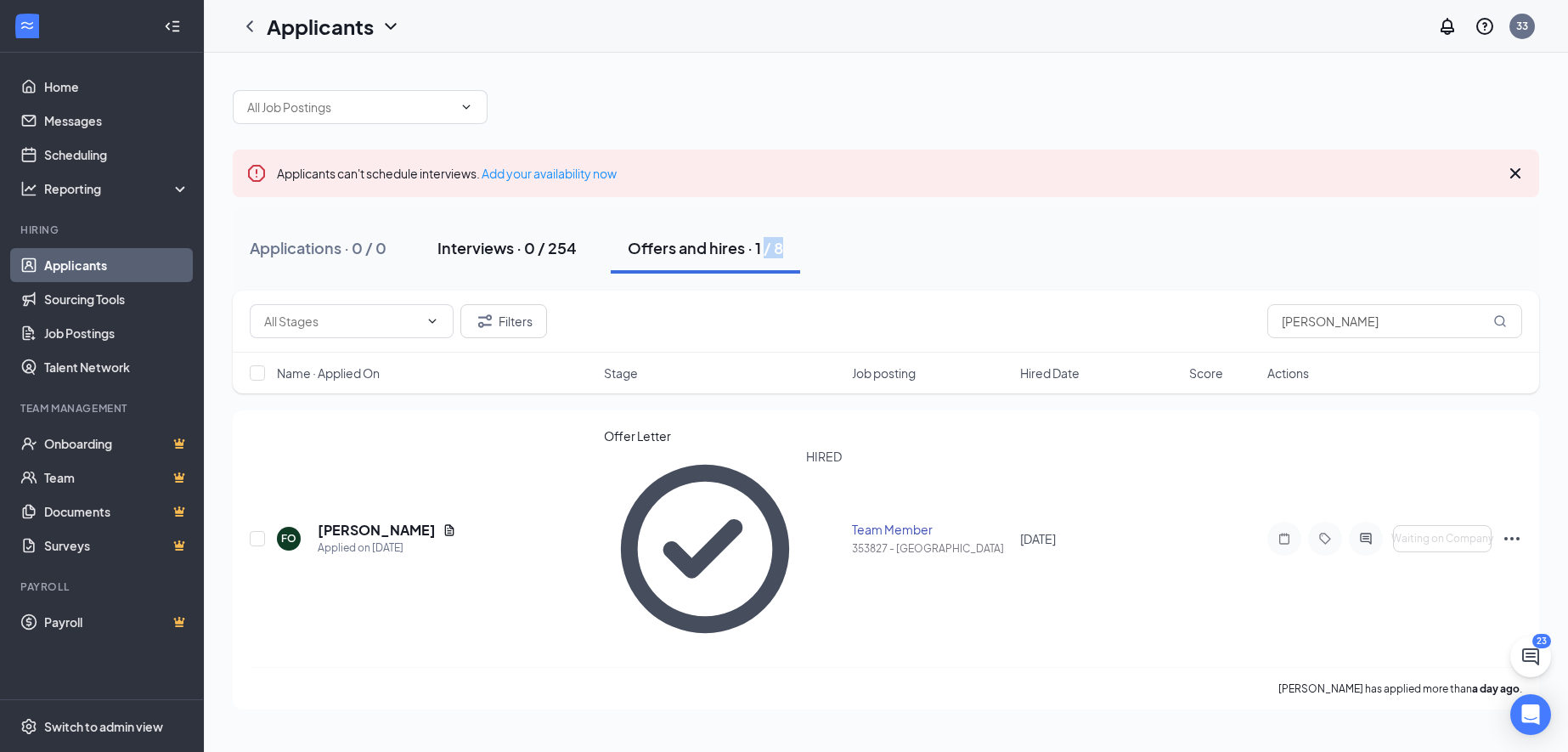
click at [510, 253] on div "Interviews · 0 / 254" at bounding box center [506, 248] width 139 height 22
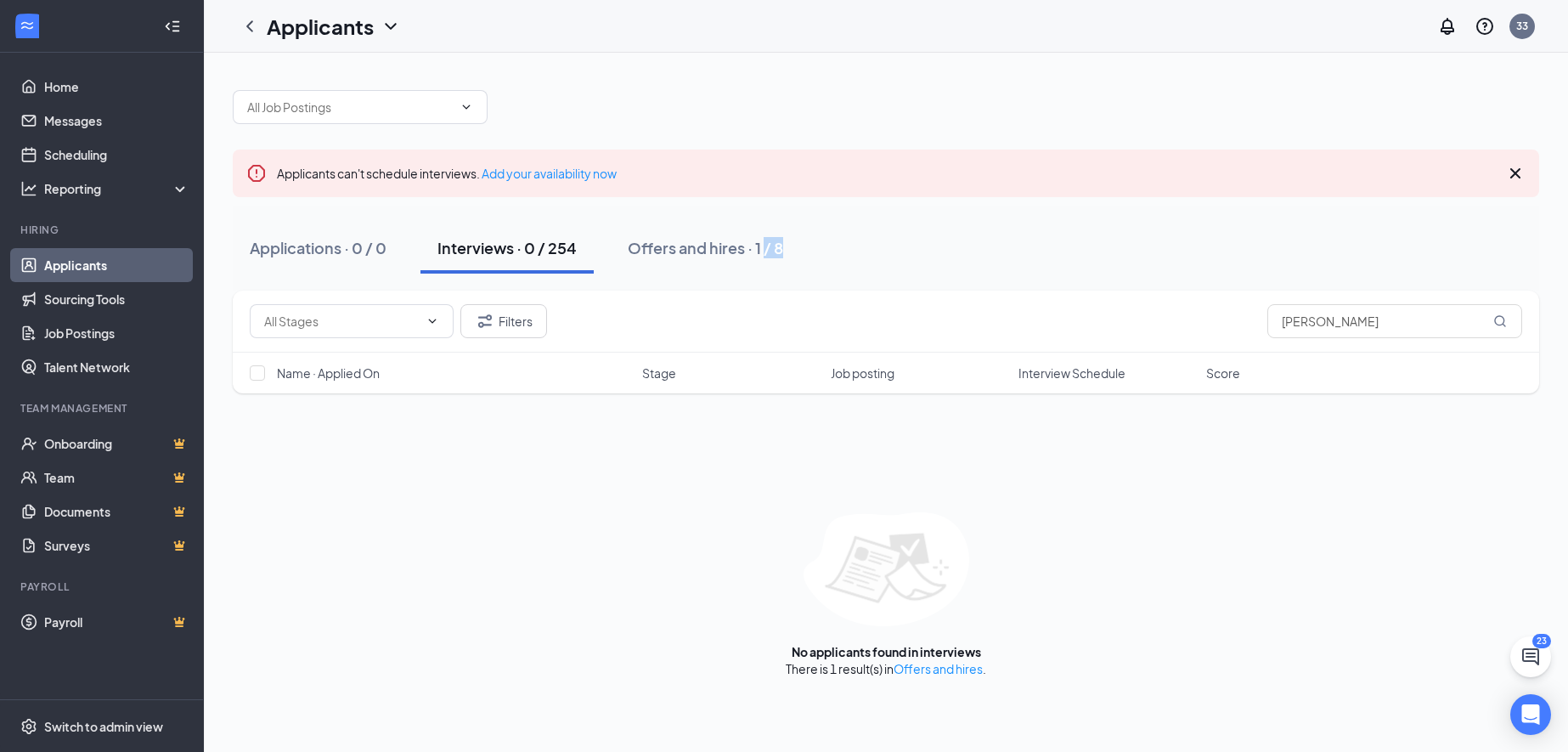
click at [510, 253] on div "Interviews · 0 / 254" at bounding box center [506, 248] width 139 height 22
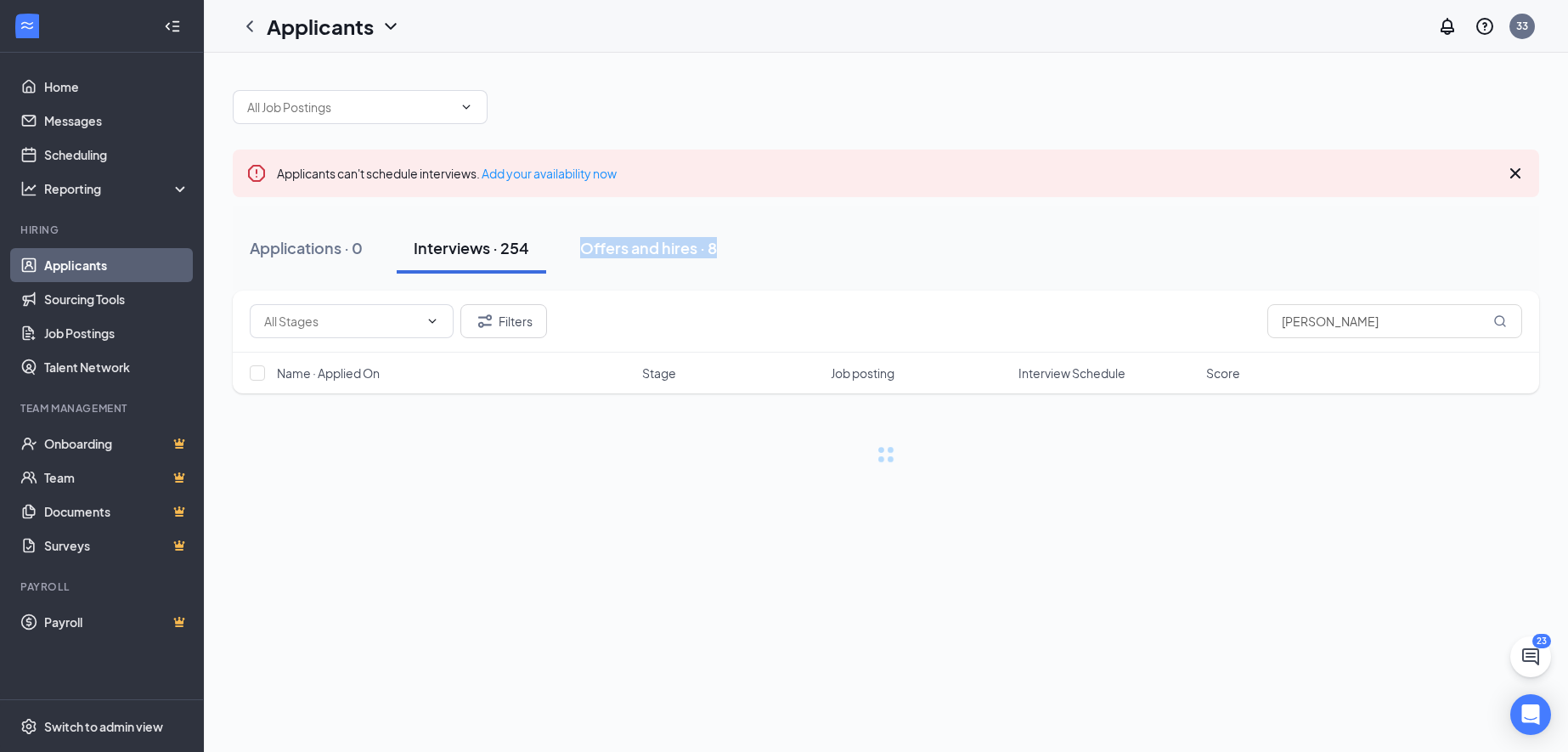
click at [510, 253] on div "Interviews · 254" at bounding box center [471, 248] width 115 height 22
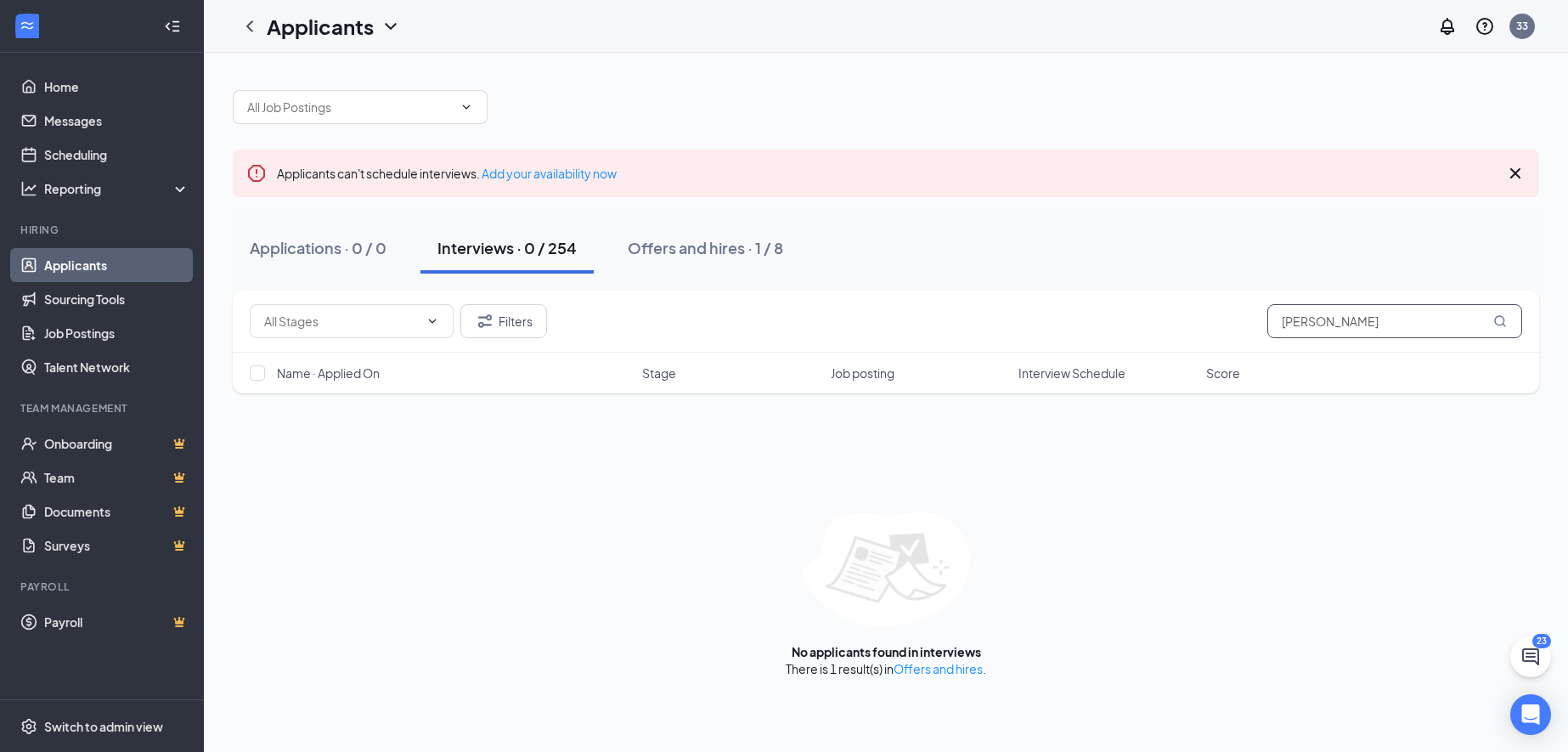
click at [1414, 323] on input "[PERSON_NAME]" at bounding box center [1394, 321] width 255 height 34
type input "f"
click at [1505, 319] on icon "MagnifyingGlass" at bounding box center [1500, 321] width 14 height 14
click at [1501, 321] on icon "MagnifyingGlass" at bounding box center [1500, 321] width 14 height 14
click at [1332, 314] on input "[PERSON_NAME]" at bounding box center [1394, 321] width 255 height 34
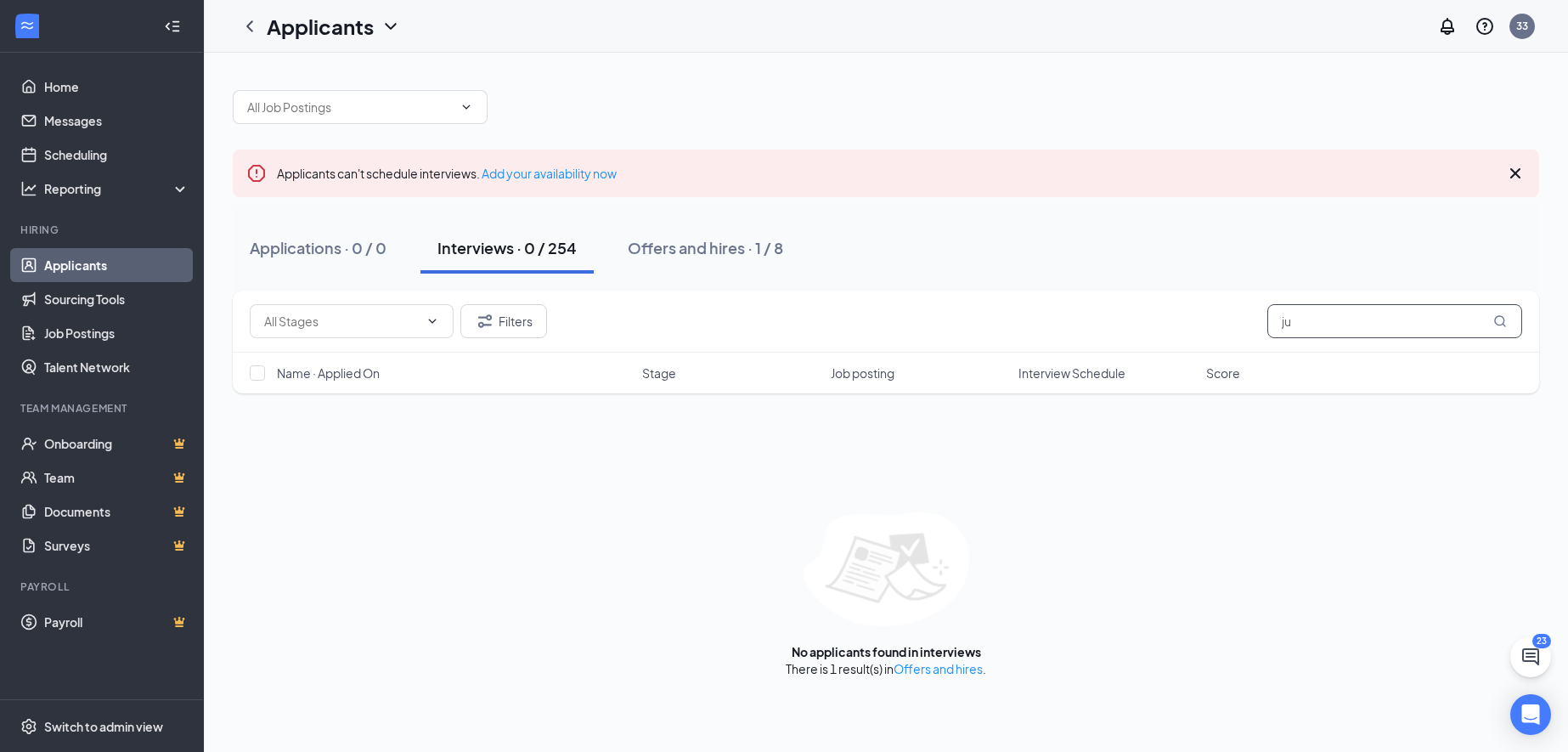
type input "j"
type input "[PERSON_NAME]"
click at [1500, 325] on icon "MagnifyingGlass" at bounding box center [1499, 320] width 11 height 11
click at [924, 667] on link "Offers and hires" at bounding box center [938, 668] width 89 height 15
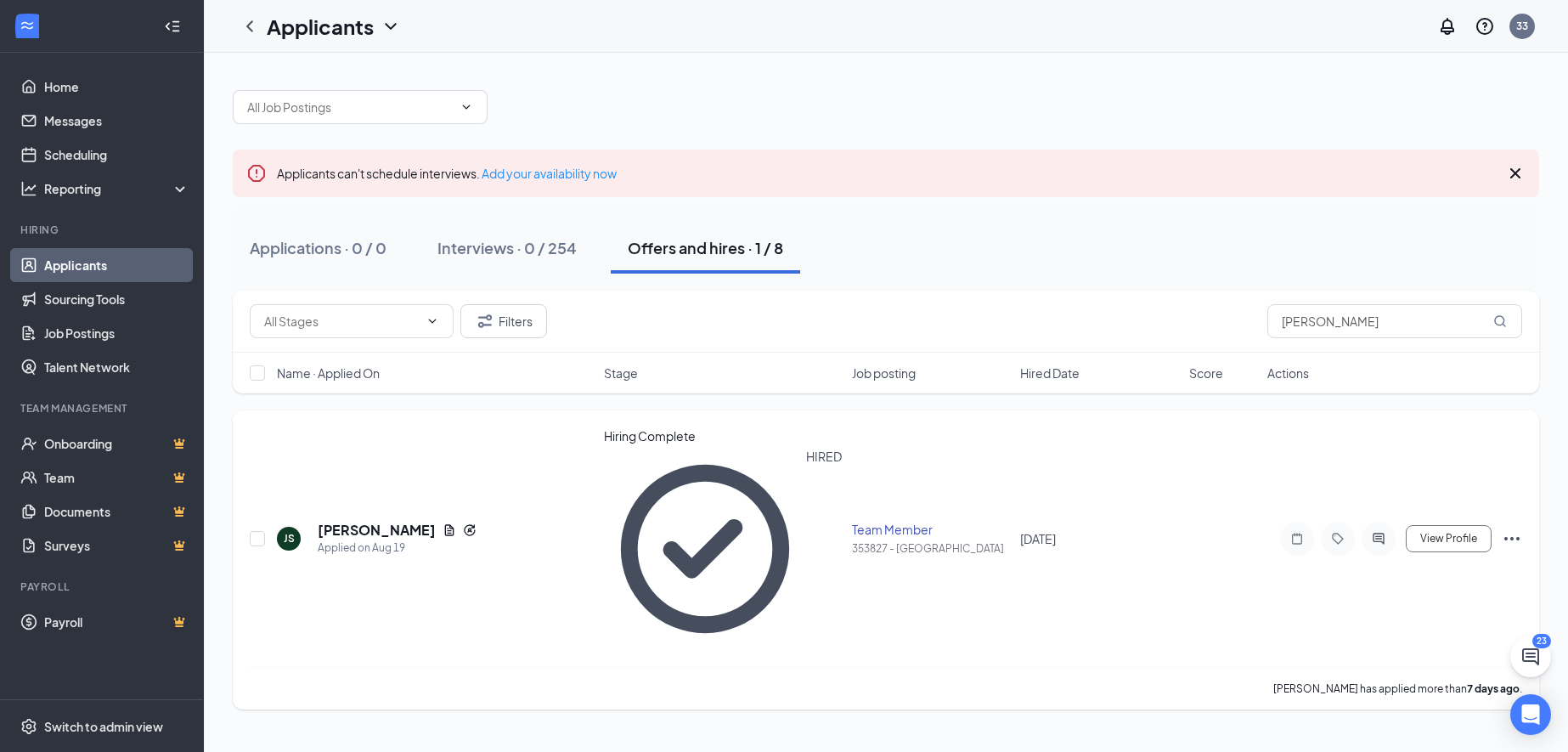
click at [1515, 528] on icon "Ellipses" at bounding box center [1512, 538] width 21 height 21
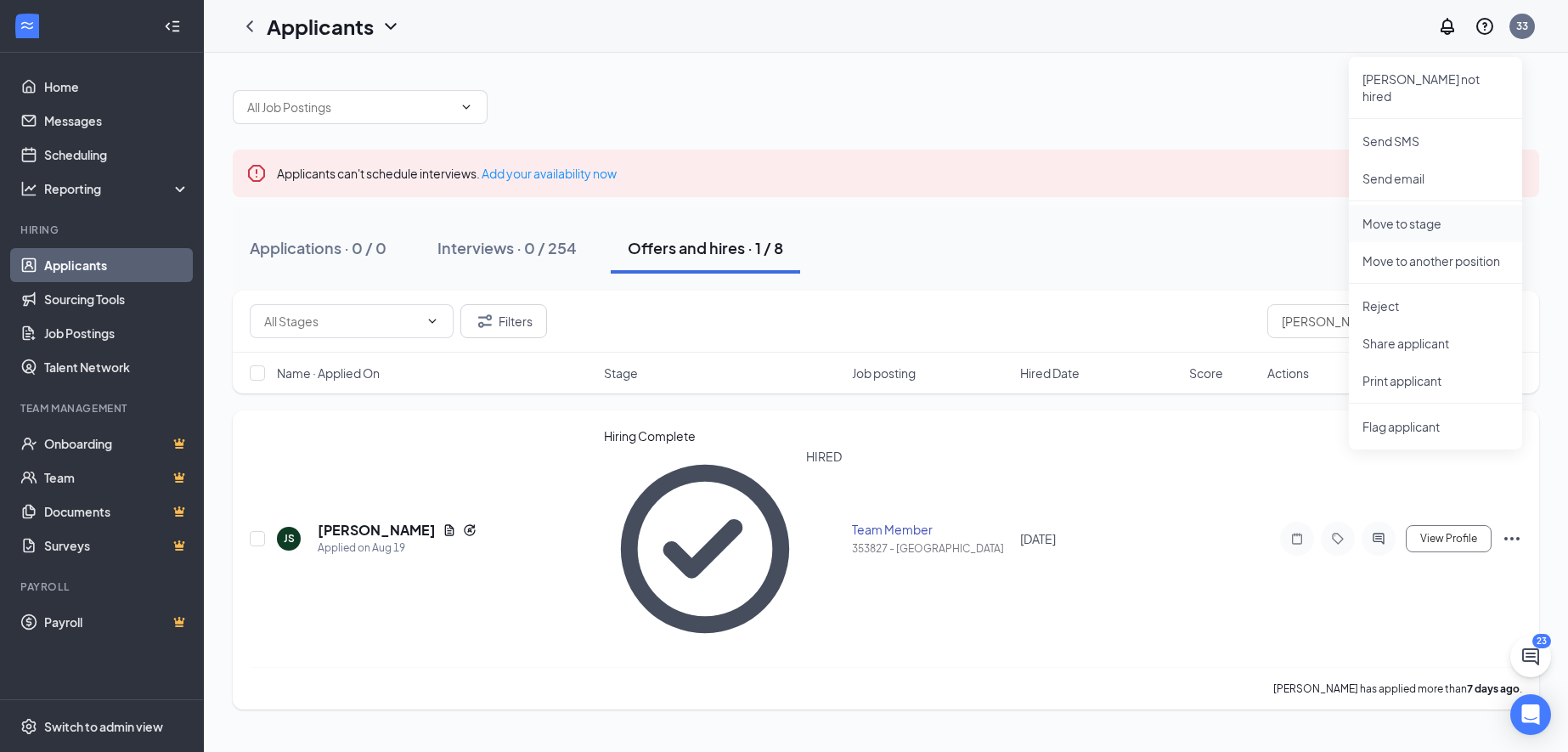
click at [1425, 215] on p "Move to stage" at bounding box center [1436, 223] width 146 height 17
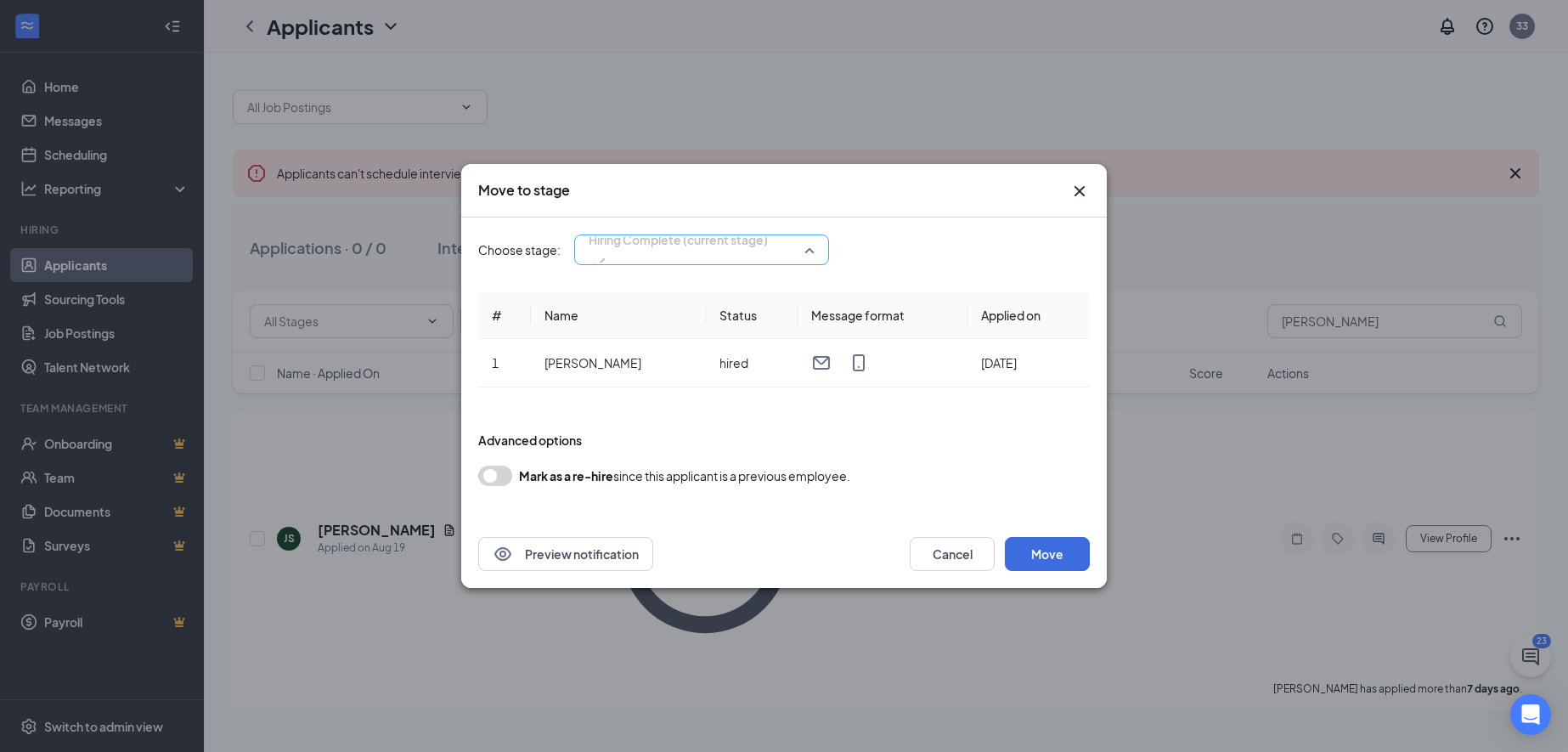
click at [814, 250] on span "Hiring Complete (current stage)" at bounding box center [702, 250] width 226 height 26
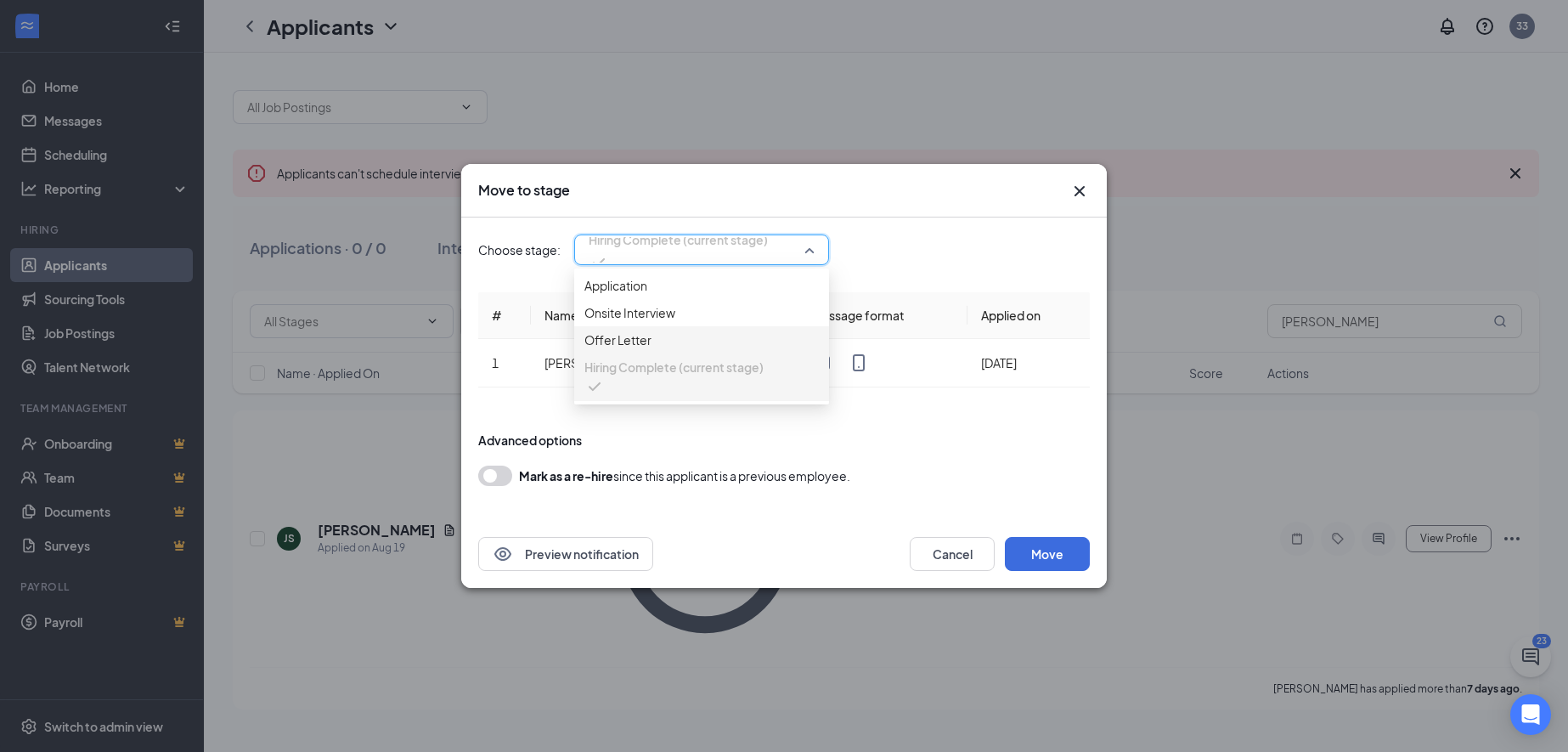
click at [760, 349] on span "Offer Letter" at bounding box center [702, 339] width 235 height 19
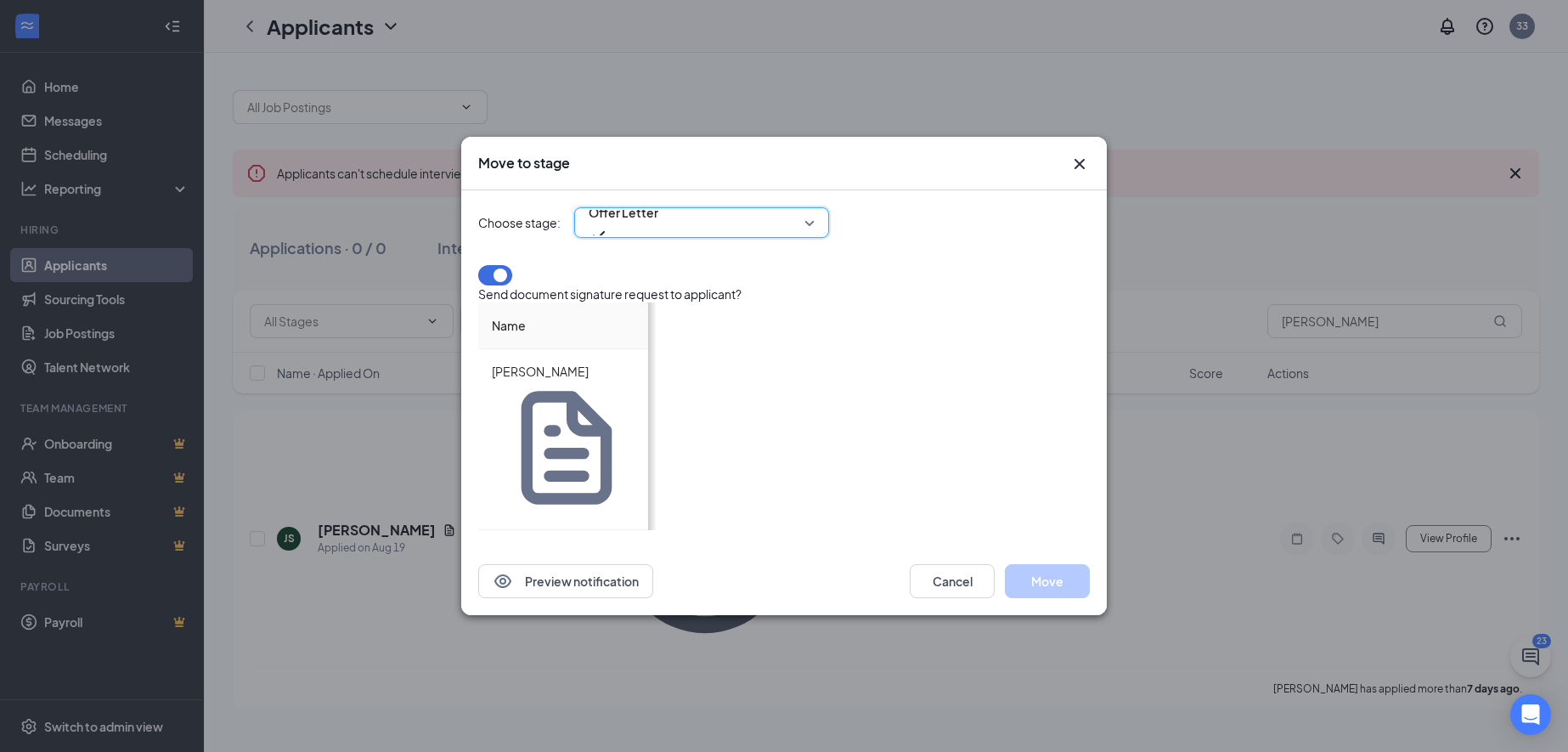
click at [939, 389] on input at bounding box center [950, 376] width 66 height 26
type input "13"
click at [869, 547] on div "Preview notification Cancel Move" at bounding box center [784, 580] width 645 height 68
drag, startPoint x: 902, startPoint y: 462, endPoint x: 1010, endPoint y: 462, distance: 108.0
click at [1004, 393] on div at bounding box center [875, 388] width 264 height 9
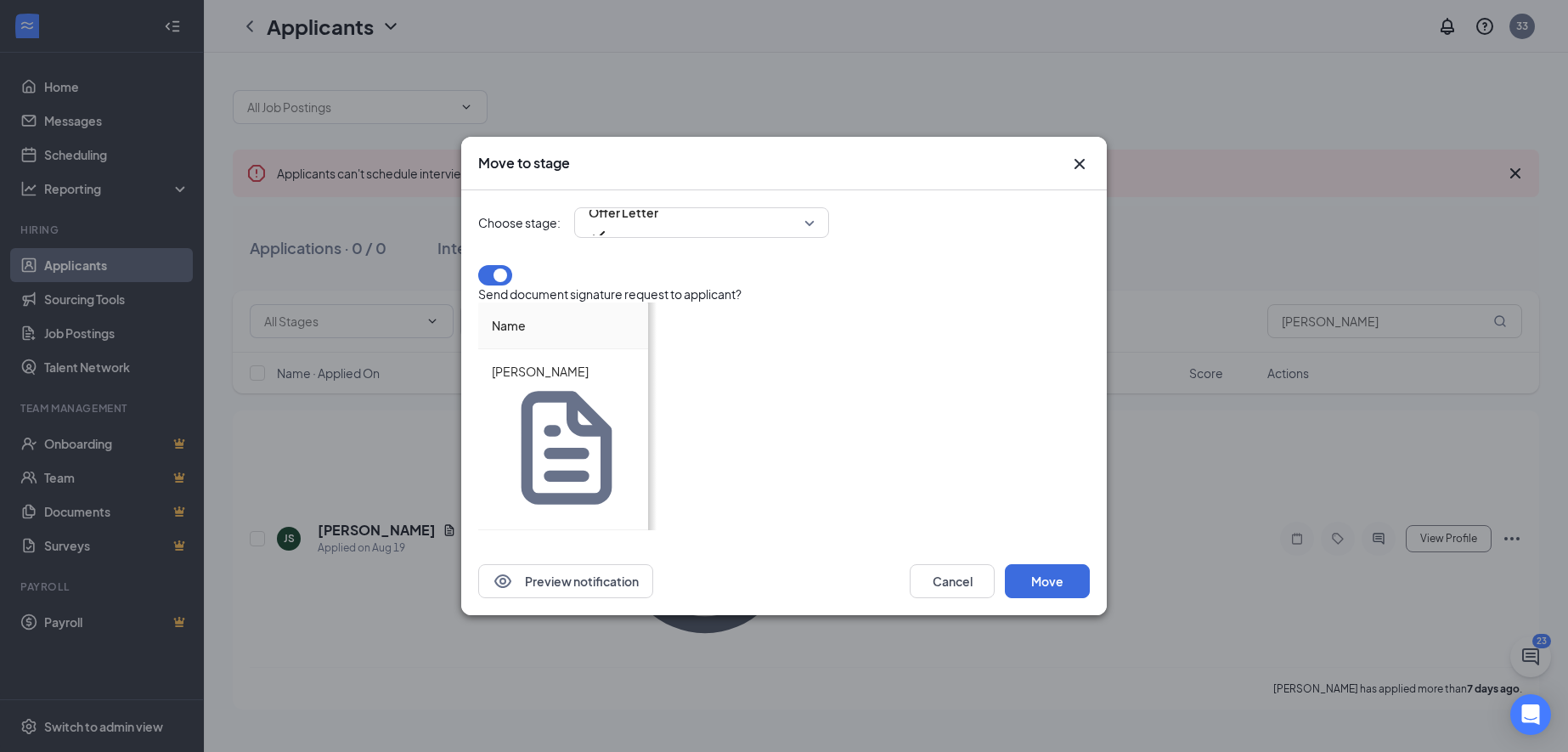
drag, startPoint x: 992, startPoint y: 463, endPoint x: 1066, endPoint y: 463, distance: 74.0
click at [1066, 393] on div at bounding box center [953, 388] width 264 height 9
click at [927, 416] on div "[DATE]" at bounding box center [869, 407] width 113 height 19
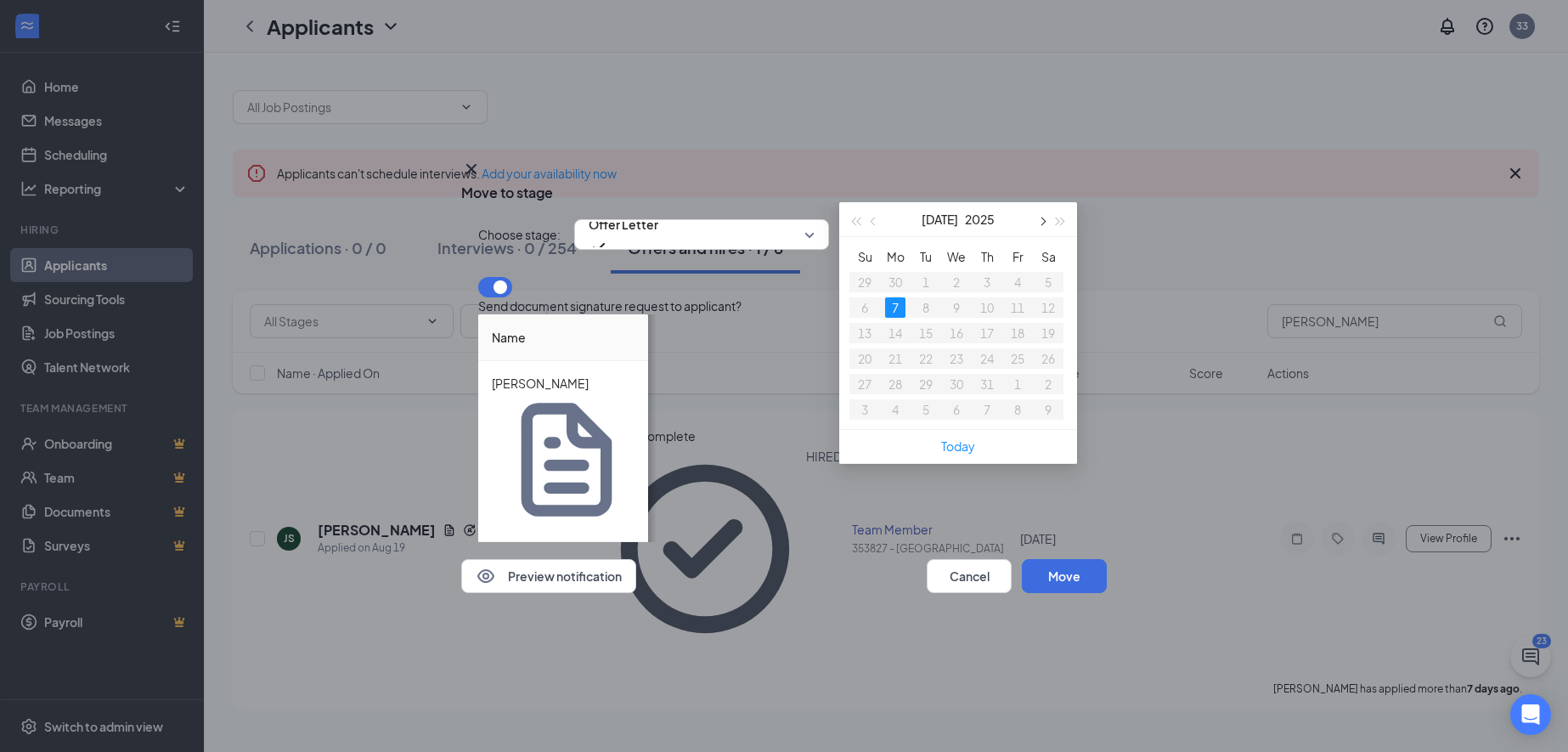
click at [1042, 226] on span "button" at bounding box center [1041, 221] width 9 height 9
type input "[DATE]"
click at [863, 419] on div "31" at bounding box center [864, 410] width 21 height 21
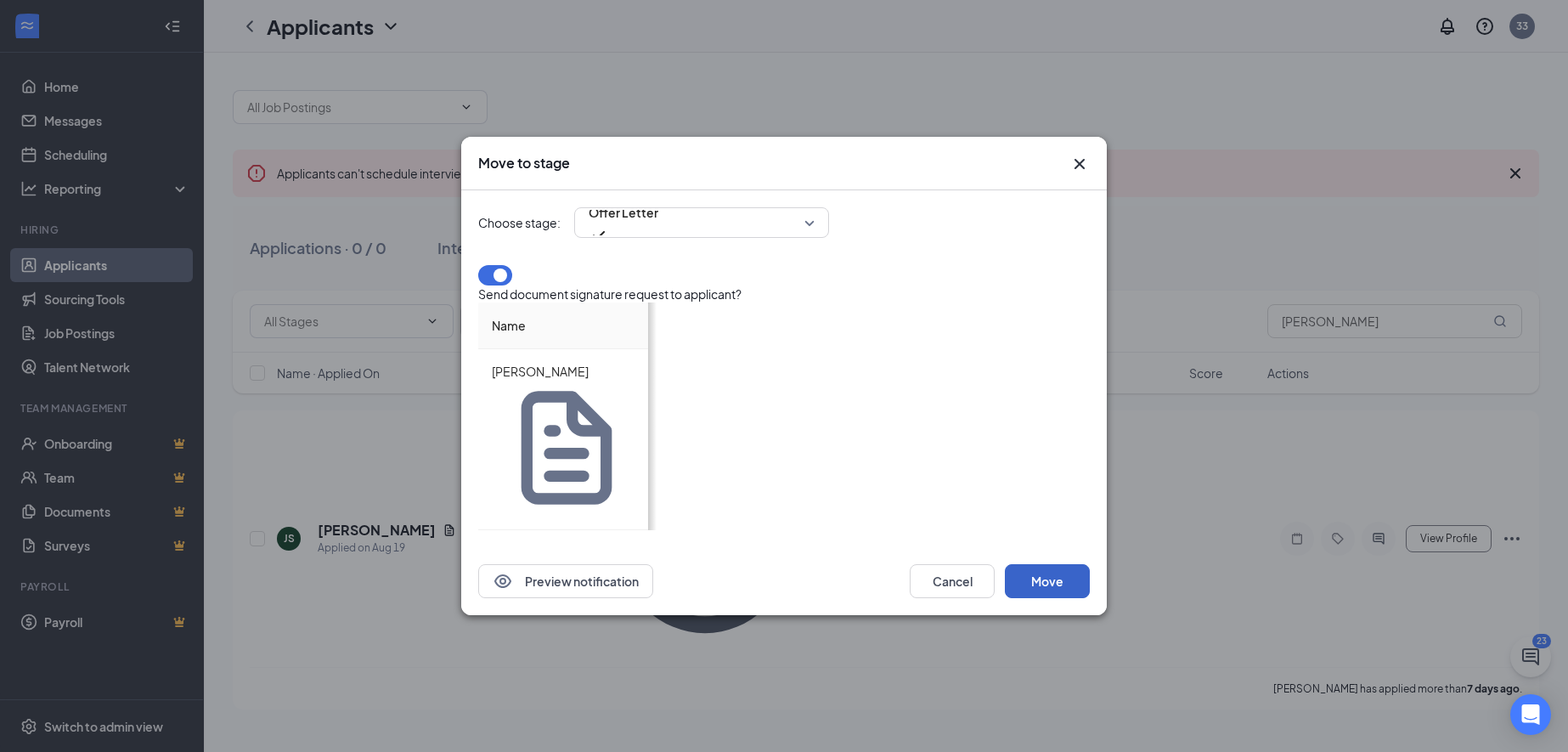
click at [1044, 564] on button "Move" at bounding box center [1047, 581] width 85 height 34
